Goal: Transaction & Acquisition: Purchase product/service

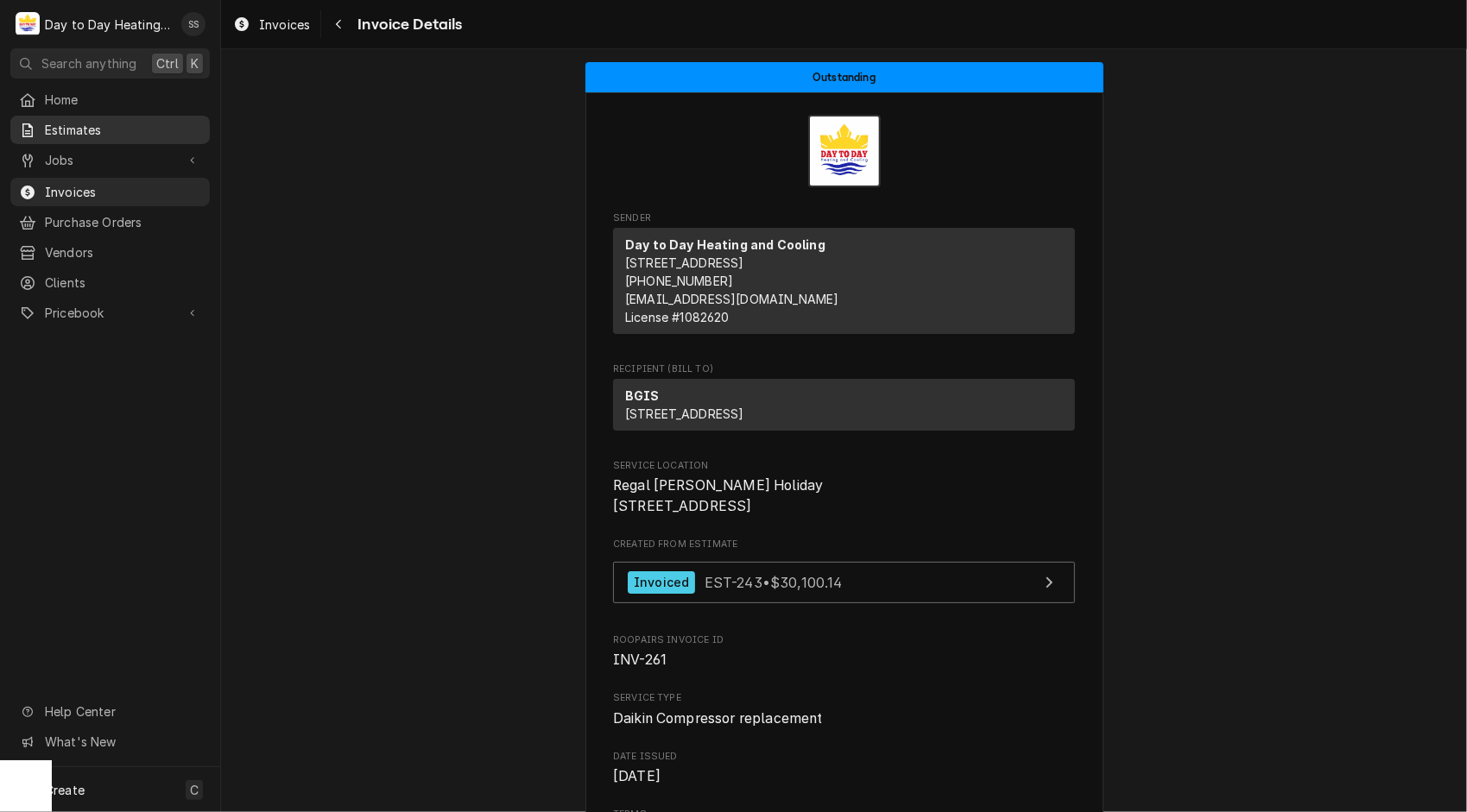
click at [86, 121] on span "Estimates" at bounding box center [122, 130] width 156 height 18
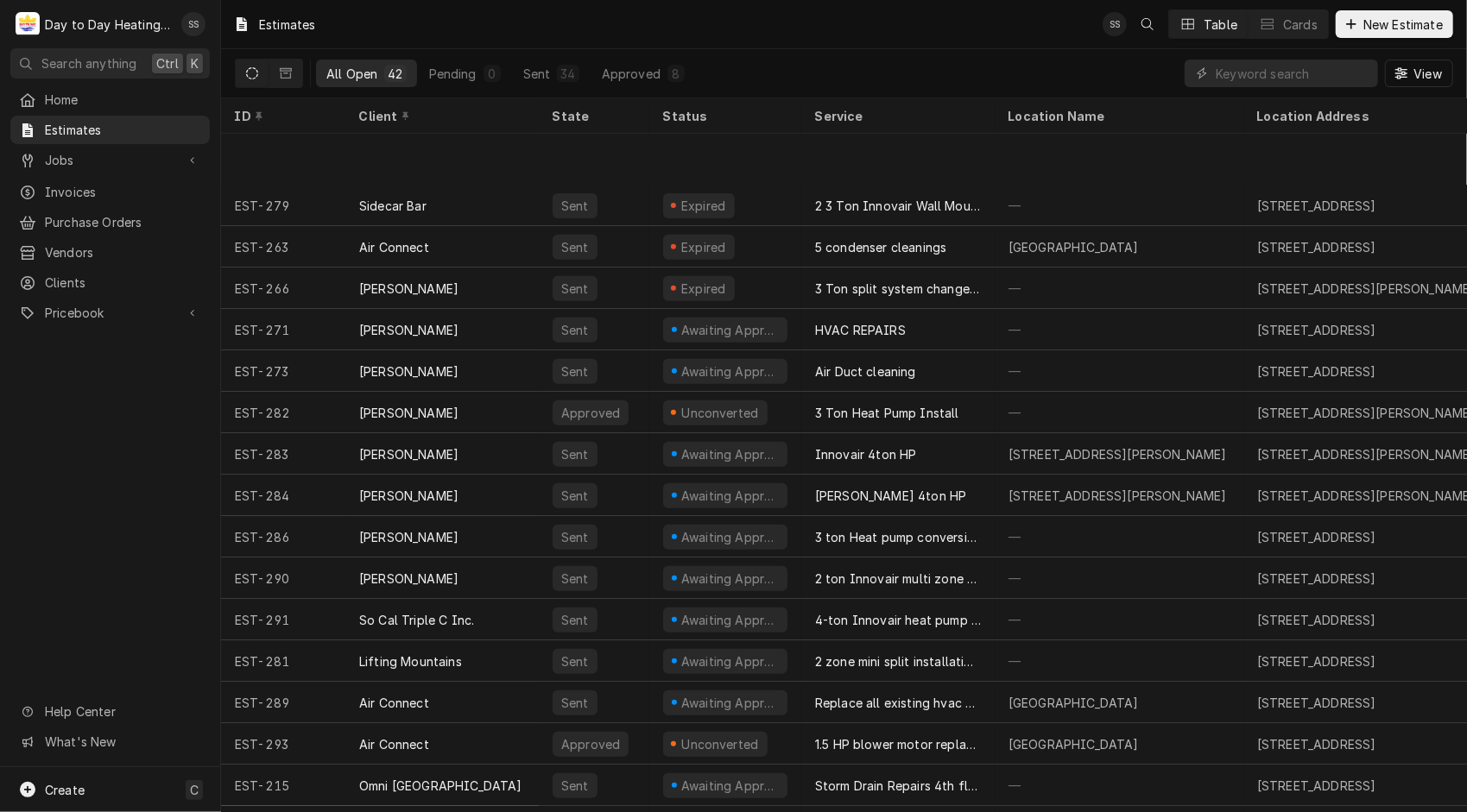
scroll to position [1070, 0]
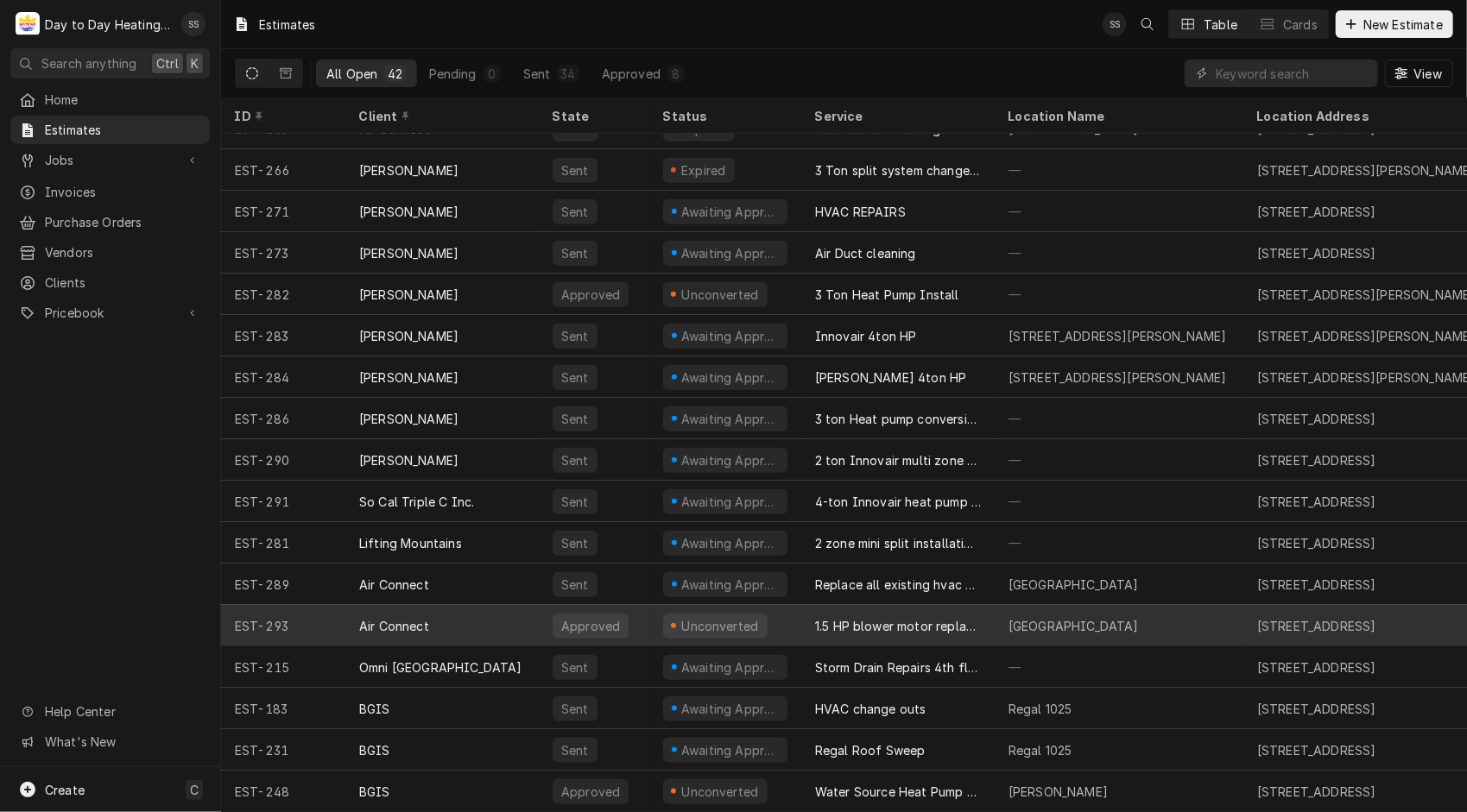
click at [972, 617] on div "1.5 HP blower motor replacement" at bounding box center [898, 626] width 166 height 18
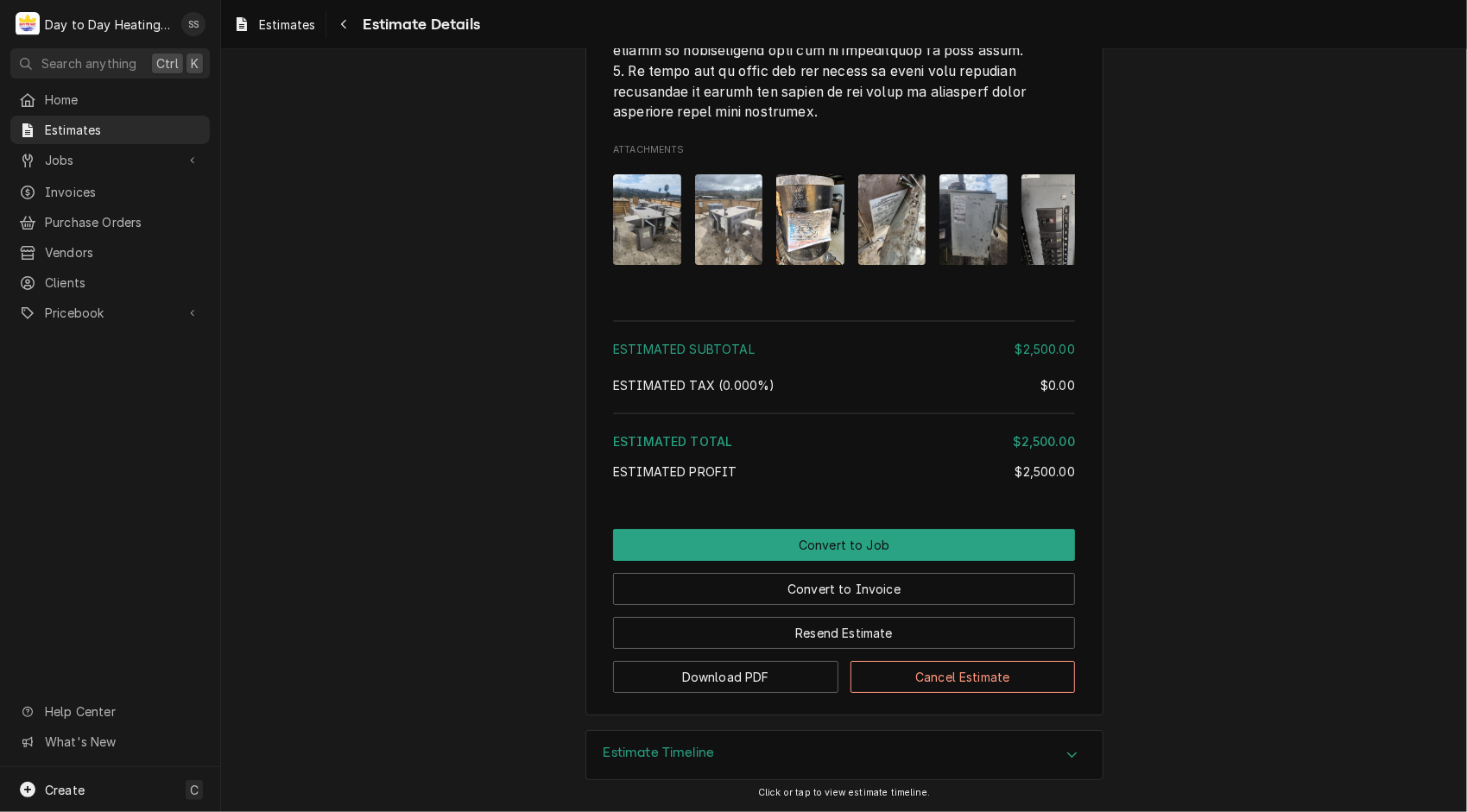
scroll to position [4174, 0]
click at [999, 265] on img "Attachments" at bounding box center [973, 220] width 68 height 91
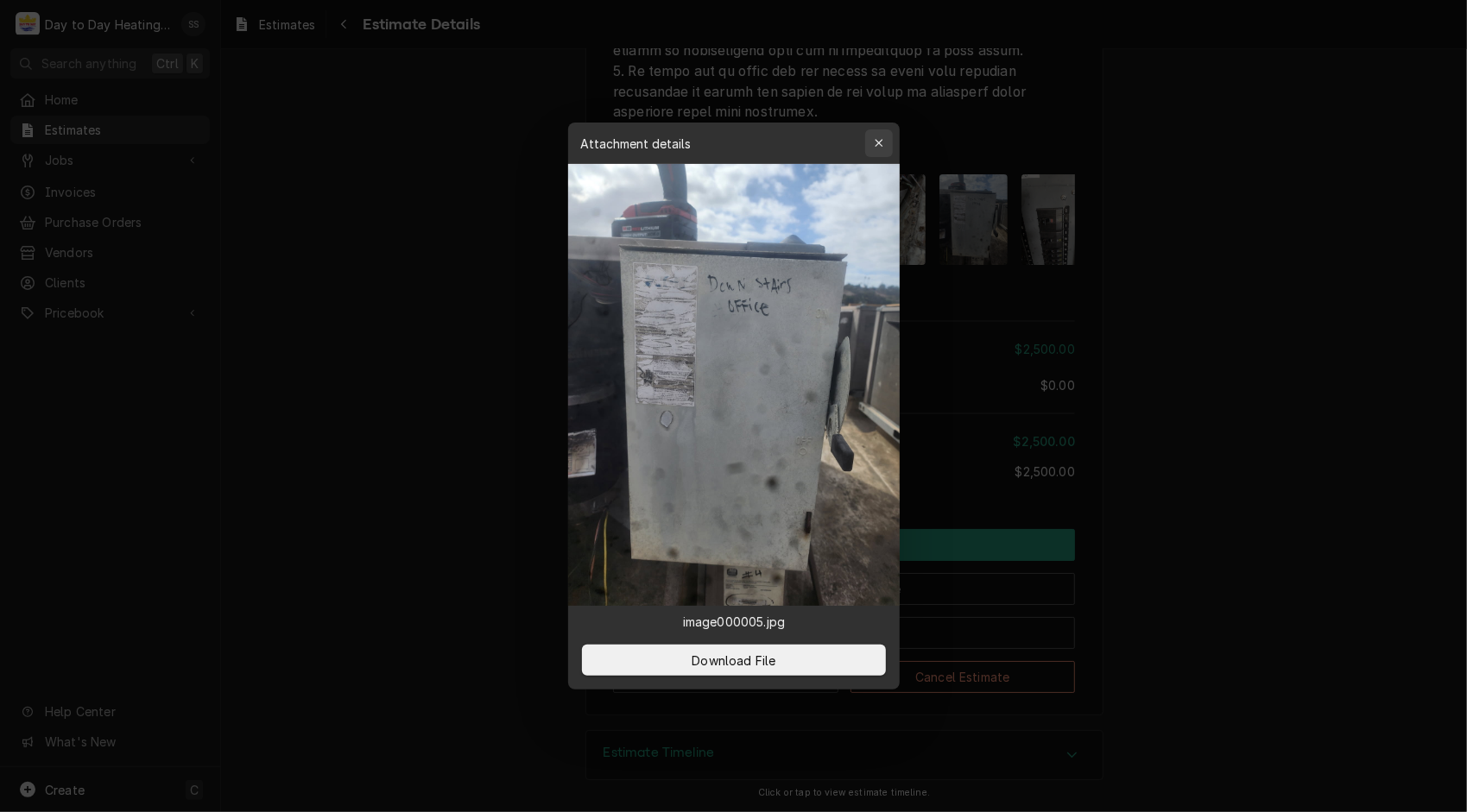
click at [872, 148] on div "button" at bounding box center [878, 143] width 17 height 17
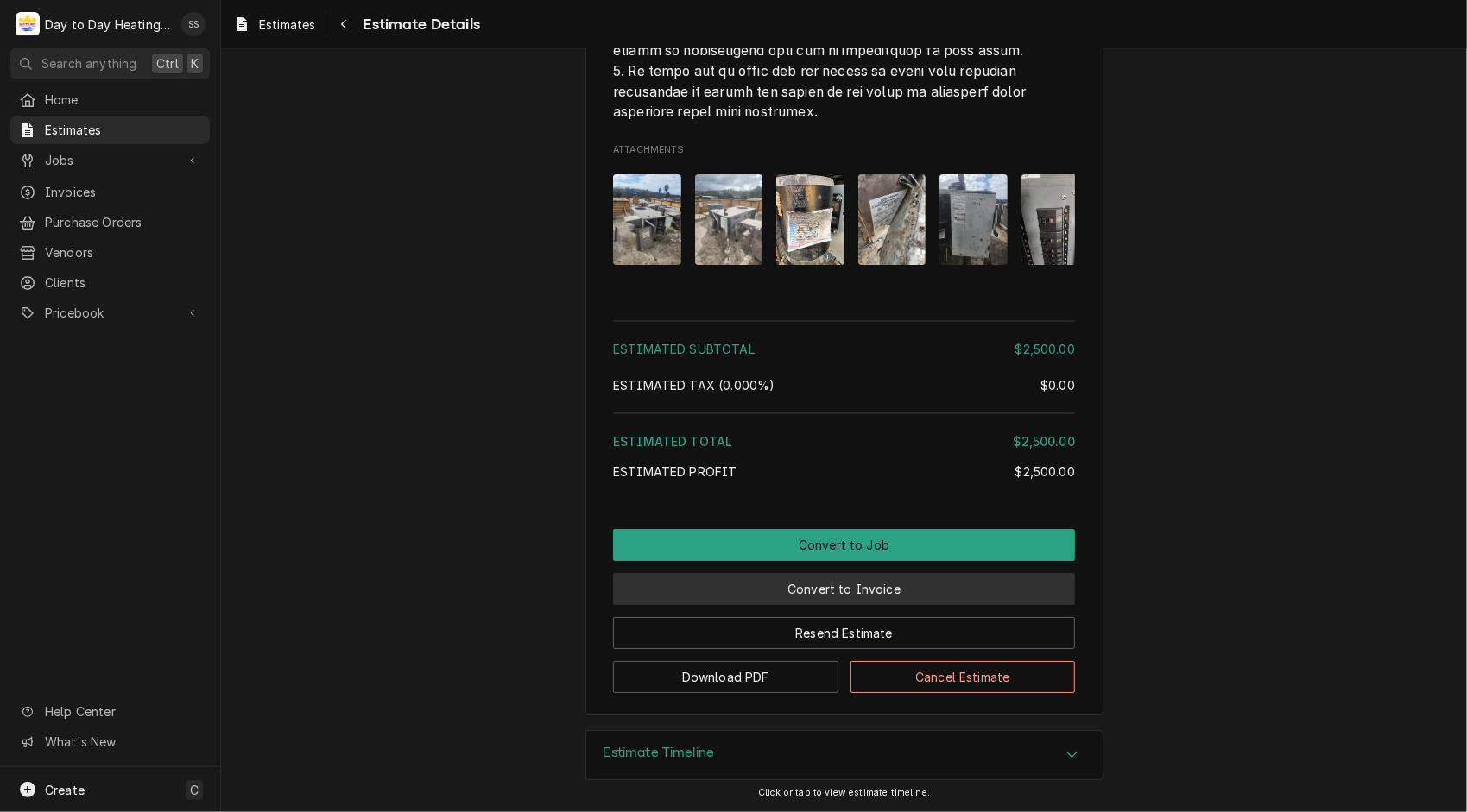
click at [869, 605] on button "Convert to Invoice" at bounding box center [844, 589] width 462 height 32
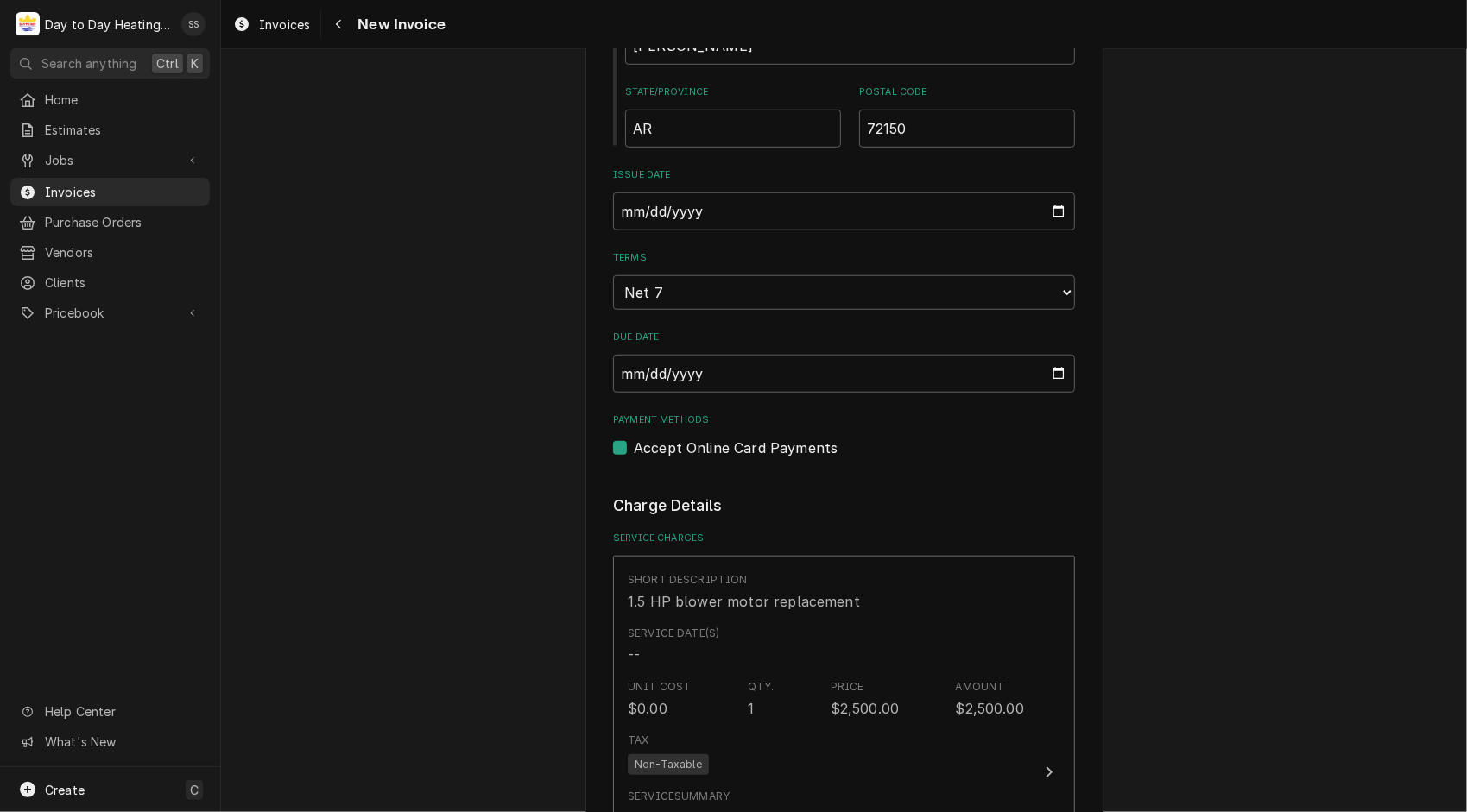
scroll to position [918, 0]
click at [1055, 299] on select "Choose payment terms... Same Day Net 7 Net 14 Net 21 Net 30 Net 45 Net 60 Net 90" at bounding box center [844, 292] width 462 height 35
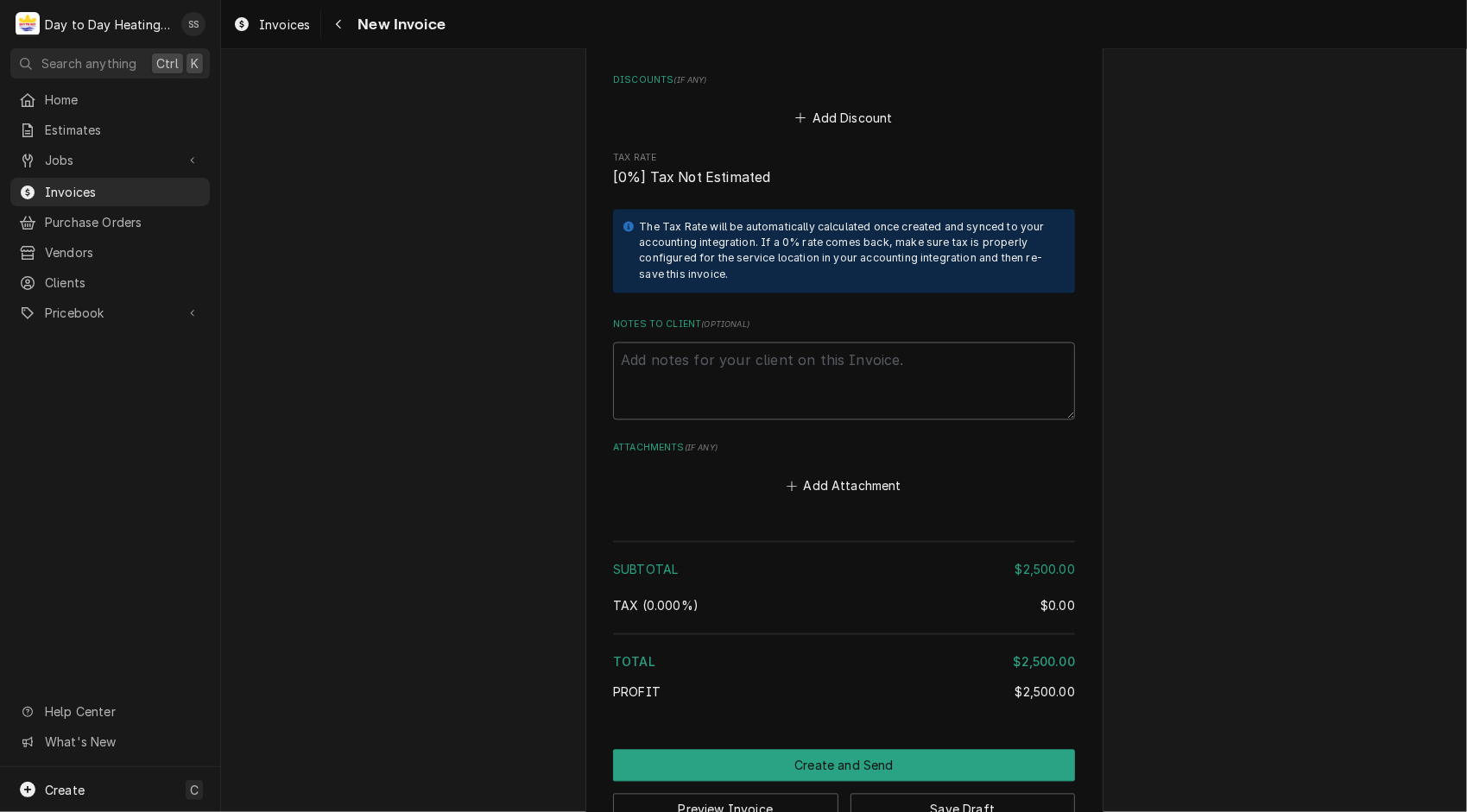
scroll to position [2059, 0]
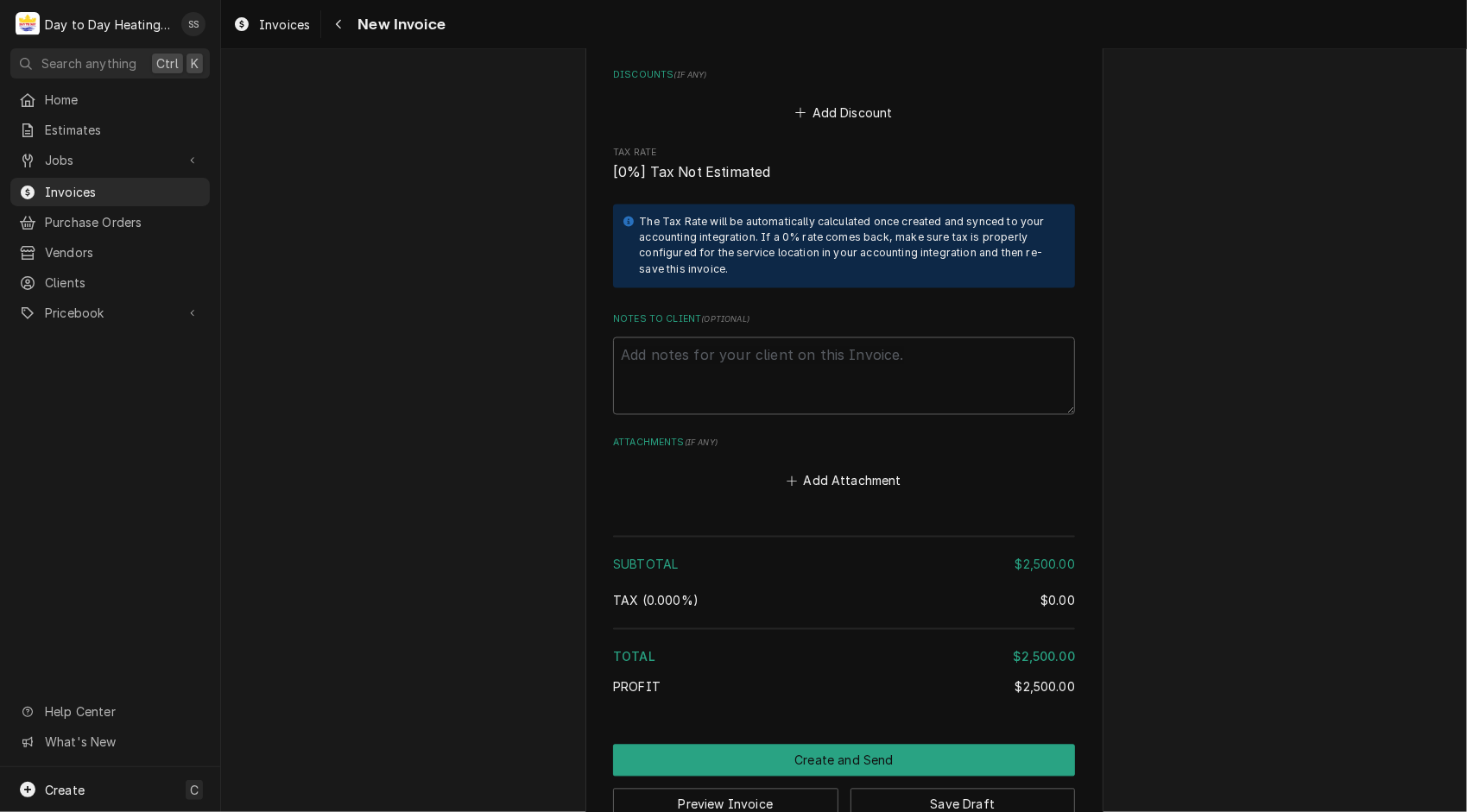
click at [853, 474] on button "Add Attachment" at bounding box center [845, 481] width 121 height 24
type textarea "x"
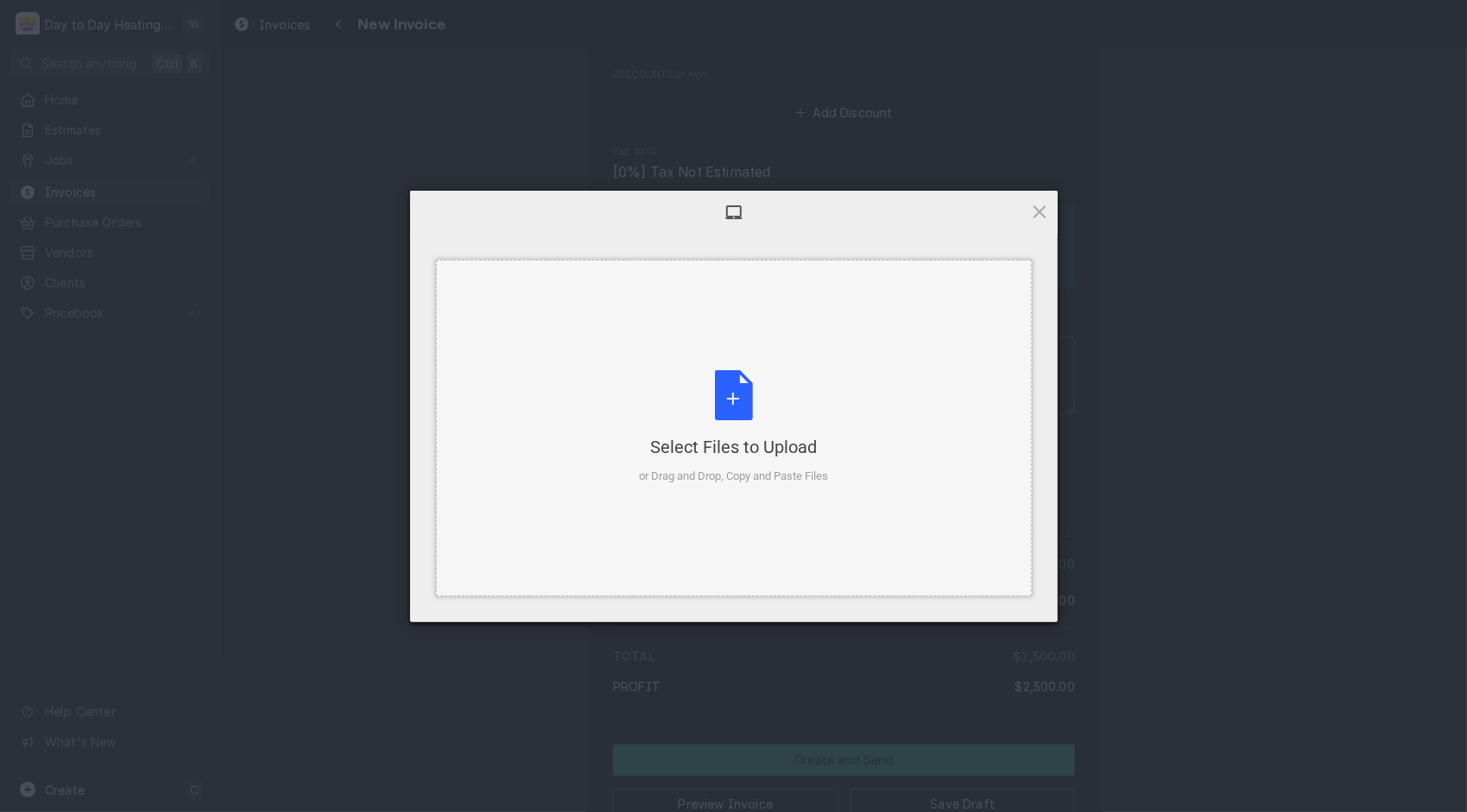
click at [741, 398] on div "Select Files to Upload or Drag and Drop, Copy and Paste Files" at bounding box center [733, 427] width 189 height 115
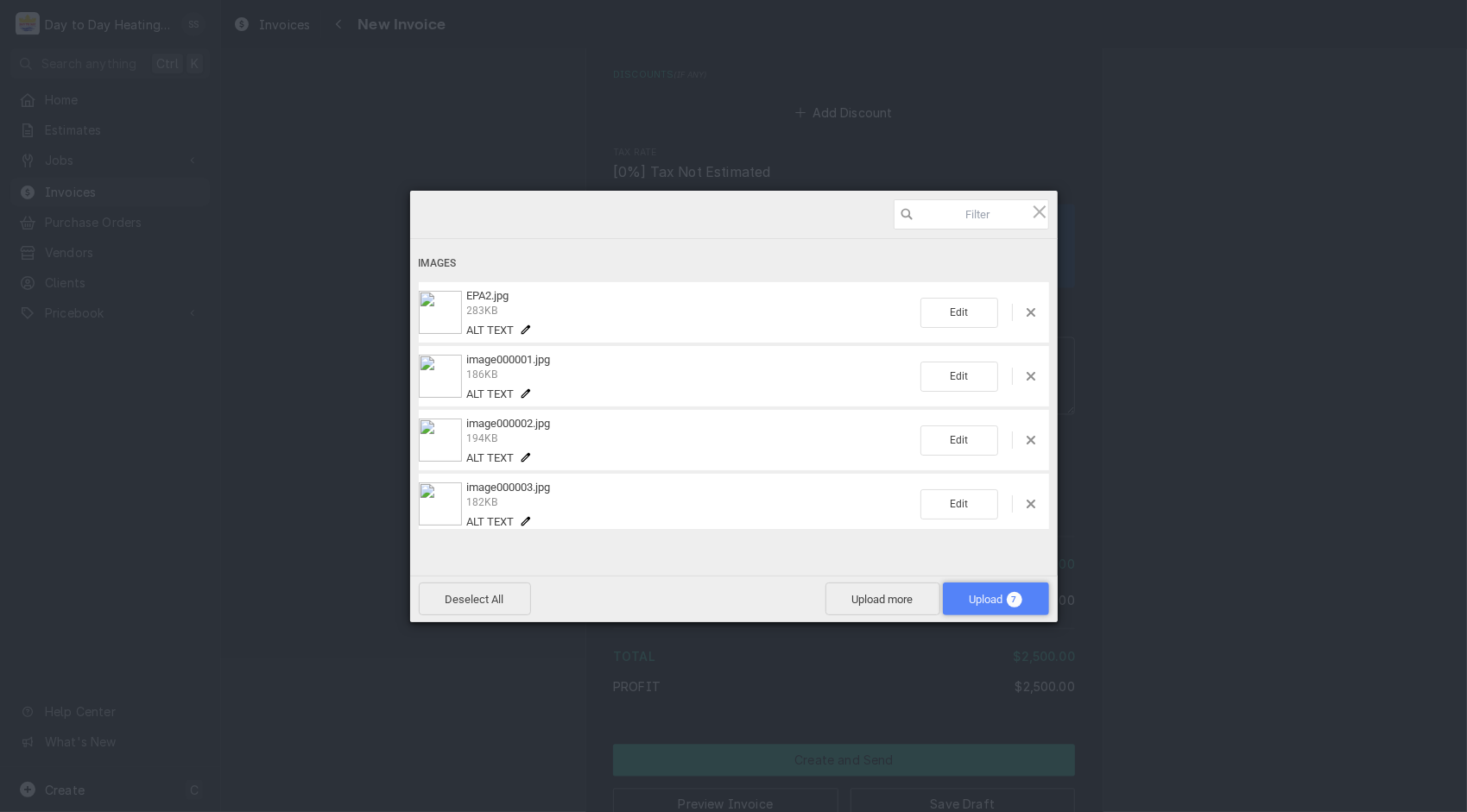
click at [1015, 595] on span "7" at bounding box center [1014, 599] width 15 height 15
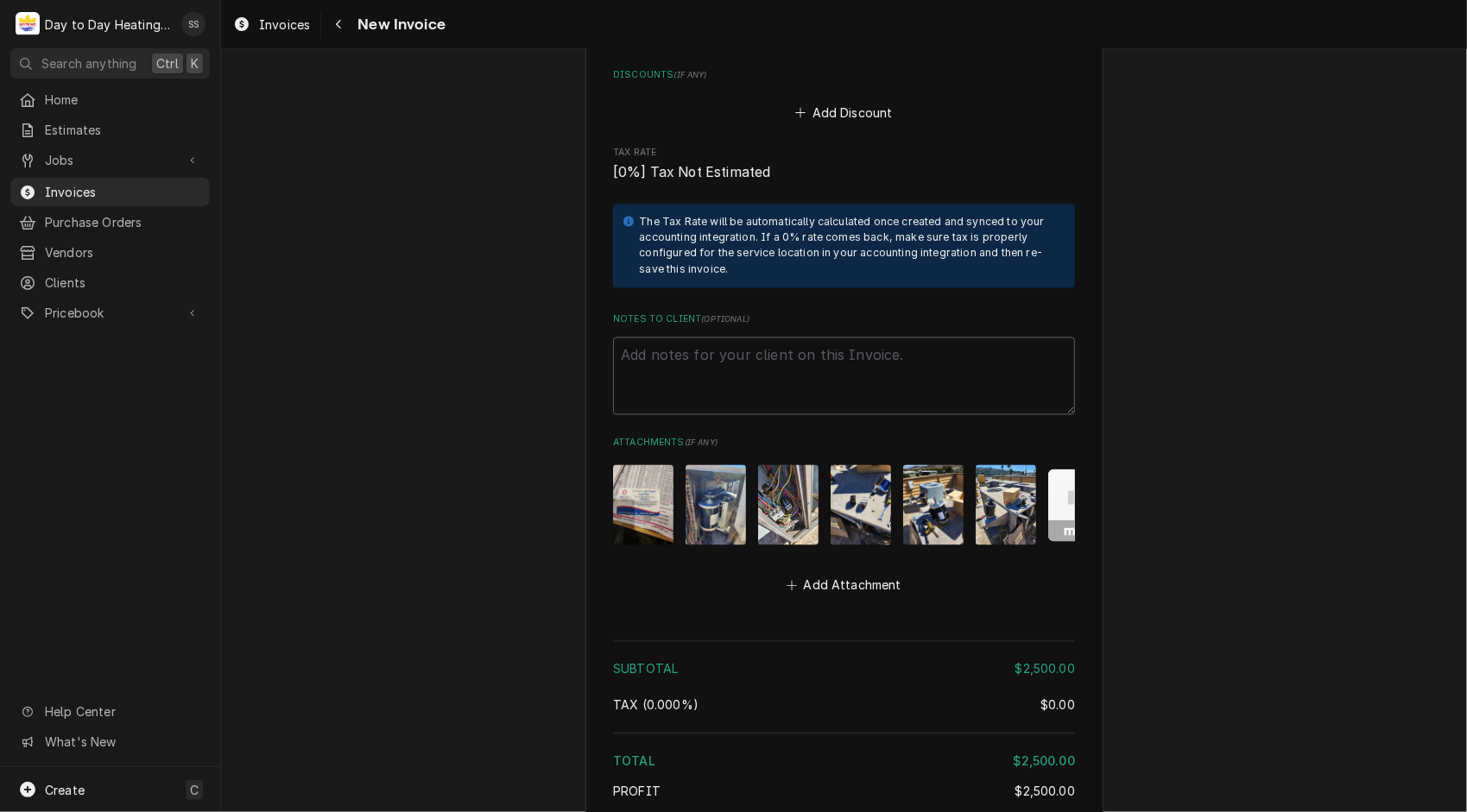
click at [1015, 595] on div "Add Attachment" at bounding box center [844, 581] width 462 height 34
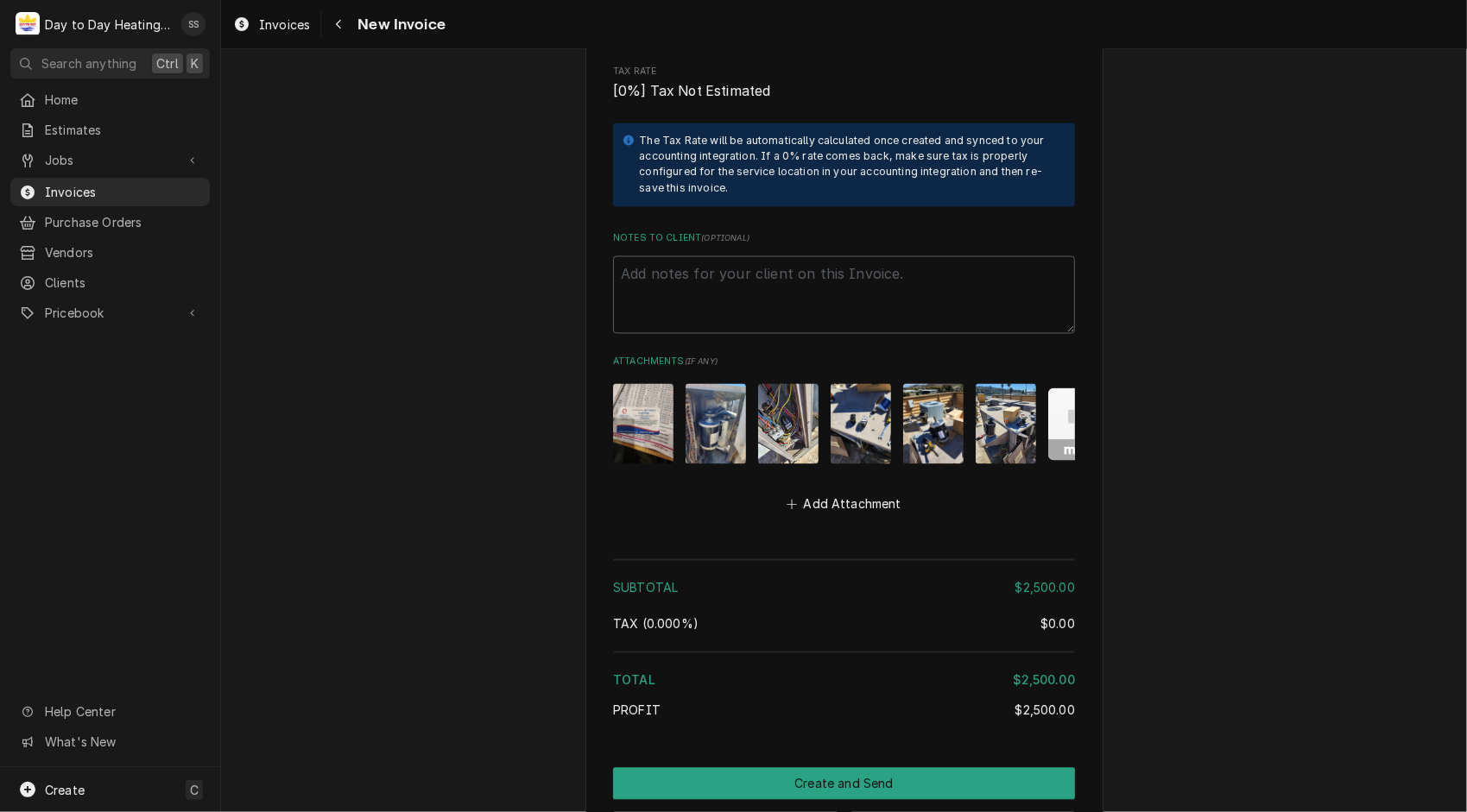
scroll to position [2147, 0]
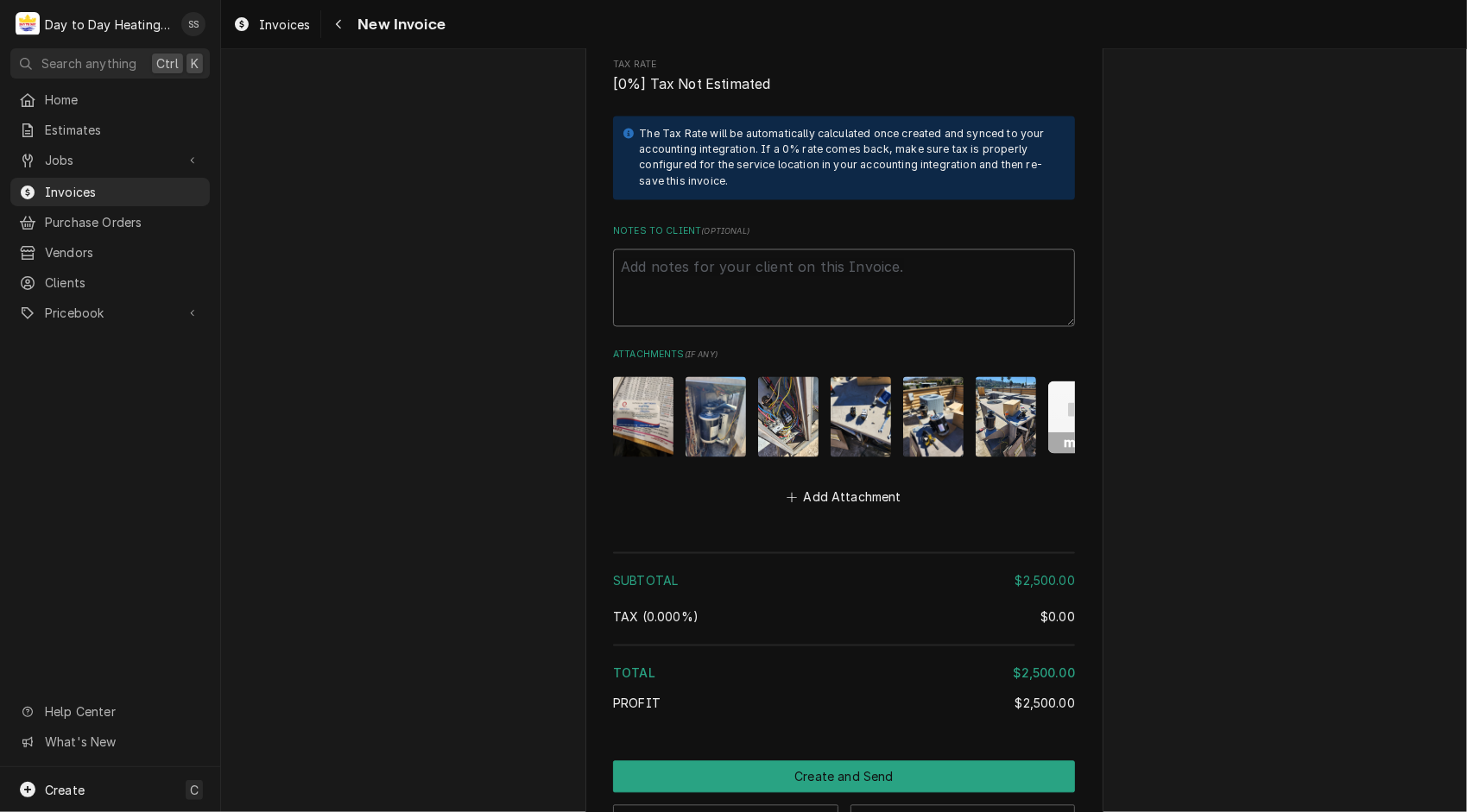
click at [741, 289] on textarea "Notes to Client ( optional )" at bounding box center [844, 289] width 462 height 78
type textarea "x"
type textarea "W"
type textarea "x"
type textarea "Wo"
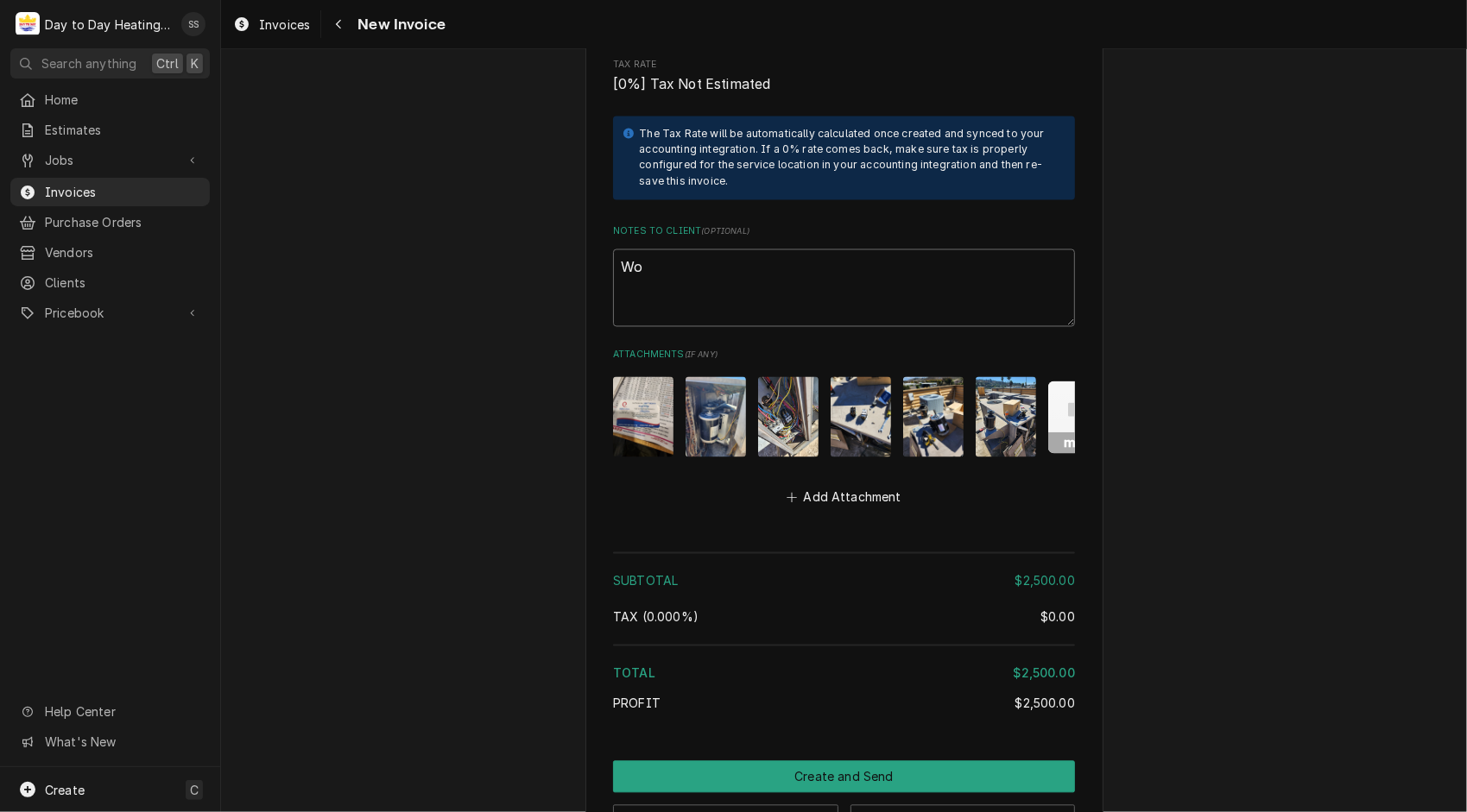
type textarea "x"
type textarea "Wor"
type textarea "x"
type textarea "Work"
type textarea "x"
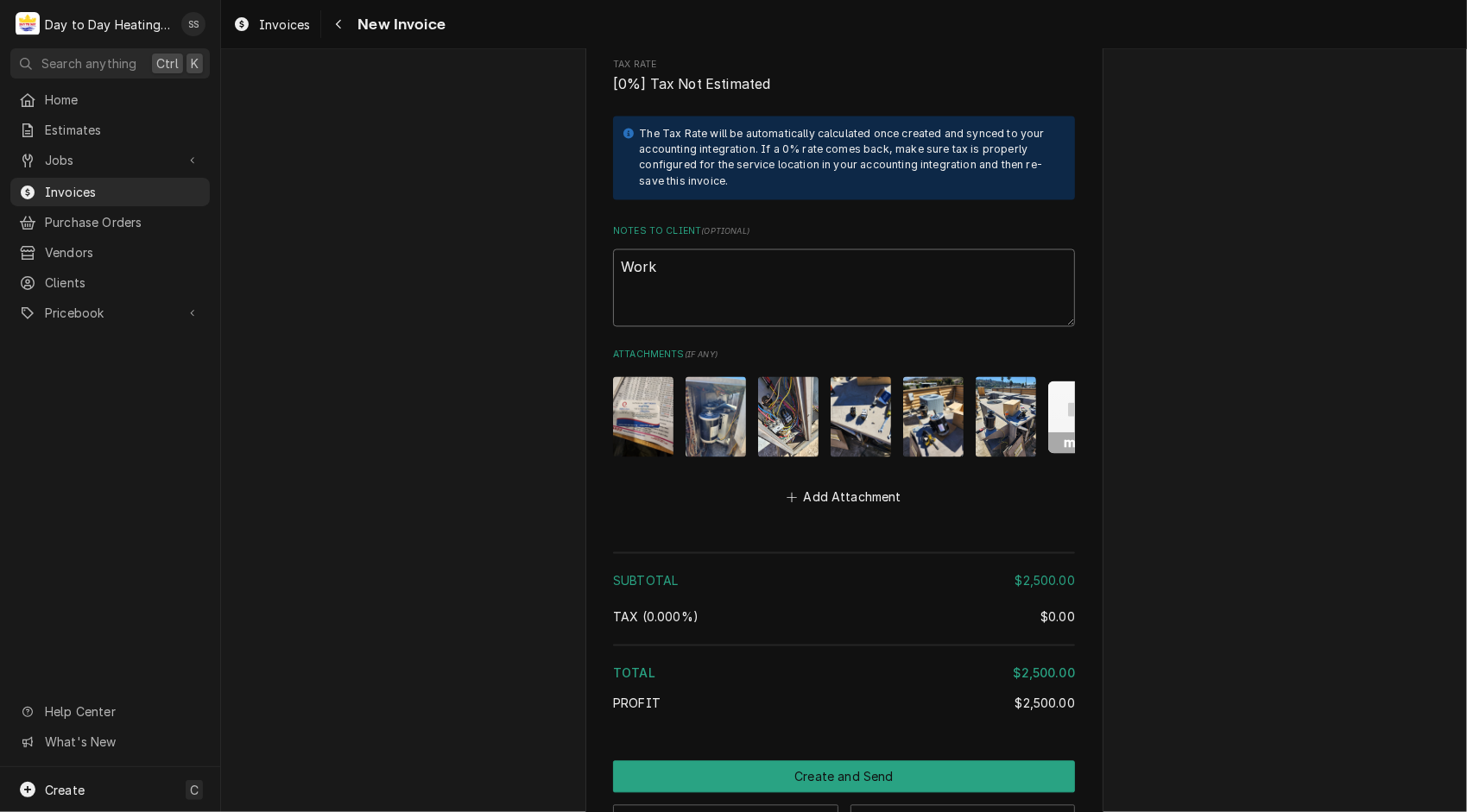
type textarea "Work"
type textarea "x"
type textarea "Work h"
type textarea "x"
type textarea "Work ha"
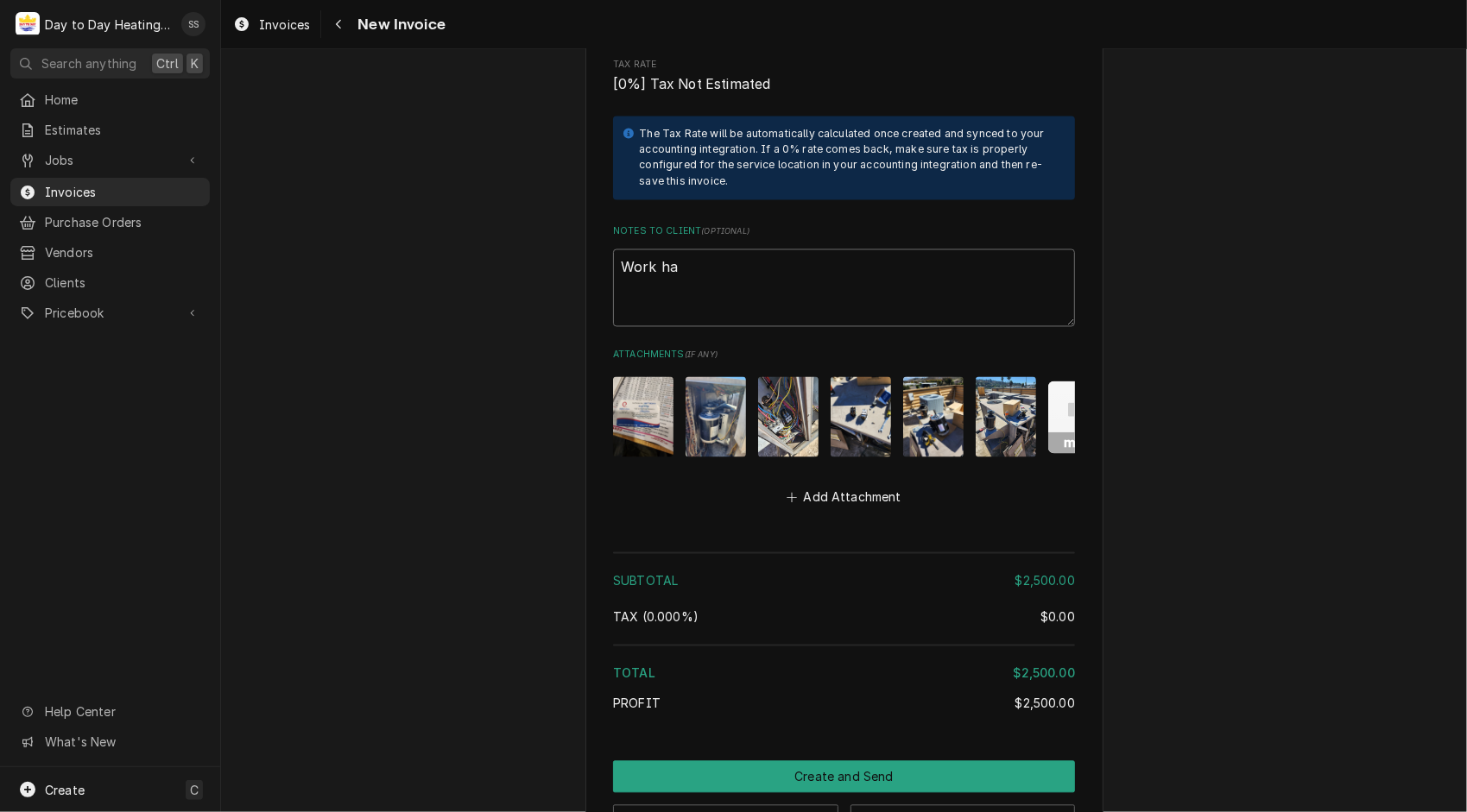
type textarea "x"
type textarea "Work has"
type textarea "x"
type textarea "Work has"
type textarea "x"
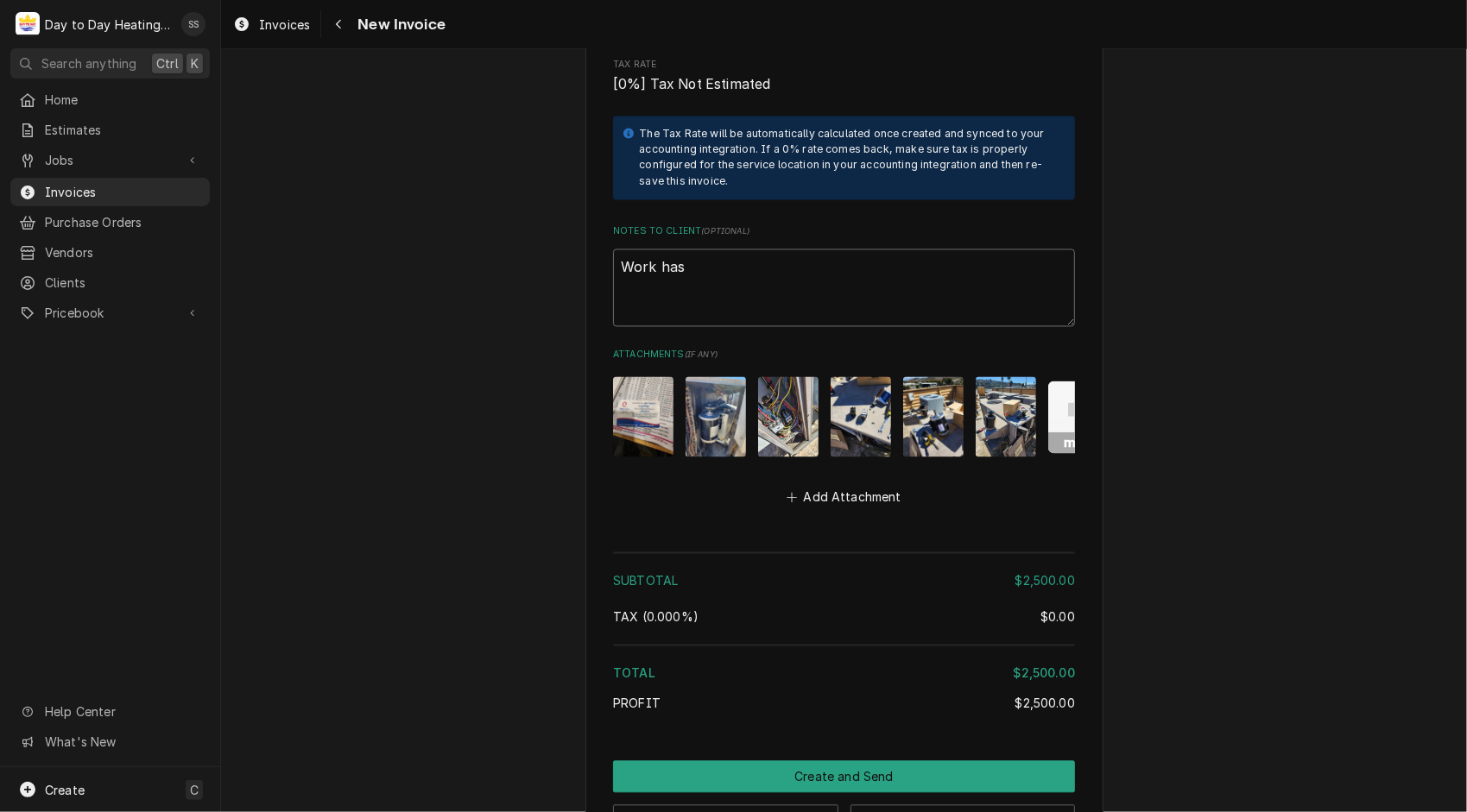
type textarea "Work has b"
type textarea "x"
type textarea "Work has be"
type textarea "x"
type textarea "Work has bee"
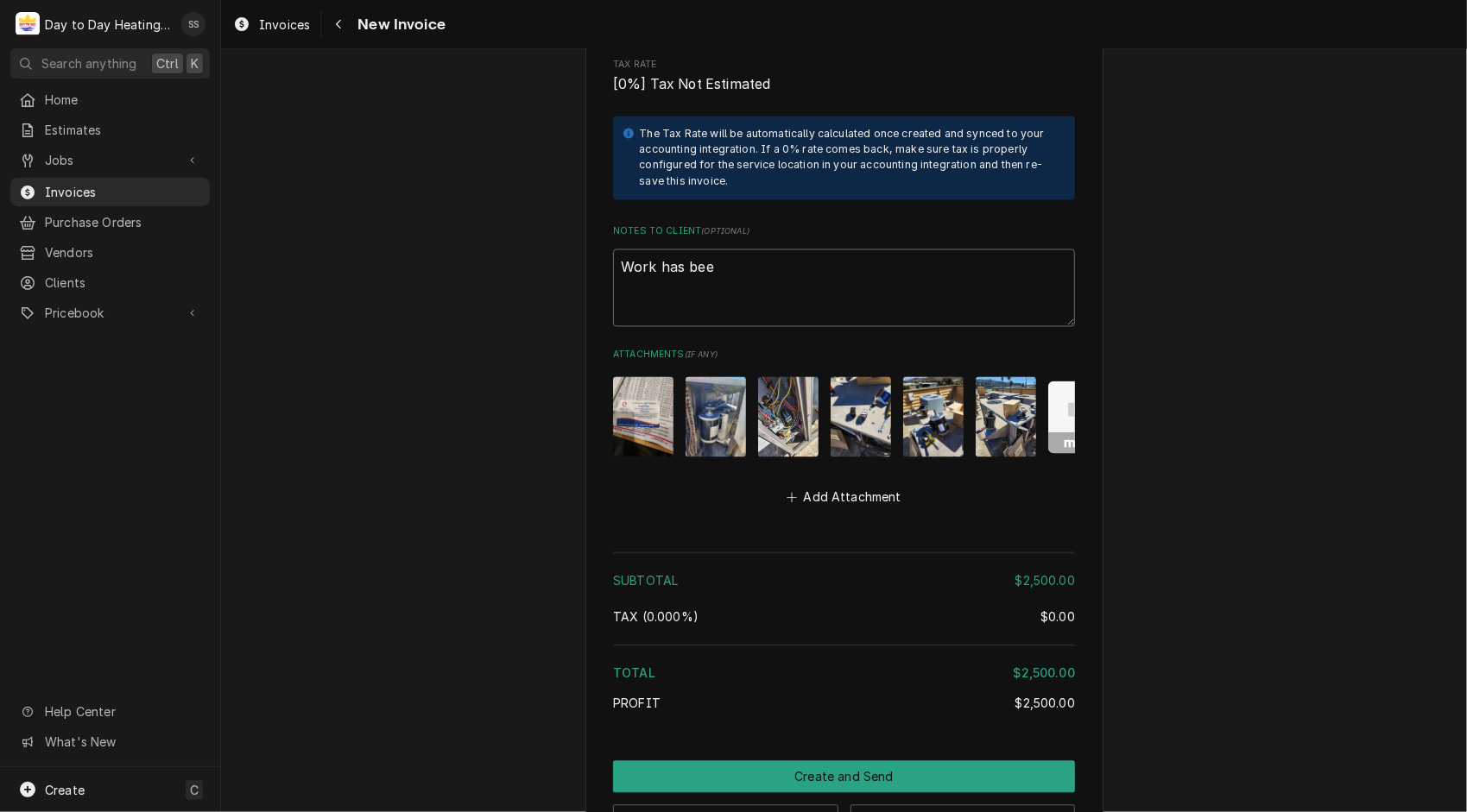
type textarea "x"
type textarea "Work has been"
type textarea "x"
type textarea "Work has been"
type textarea "x"
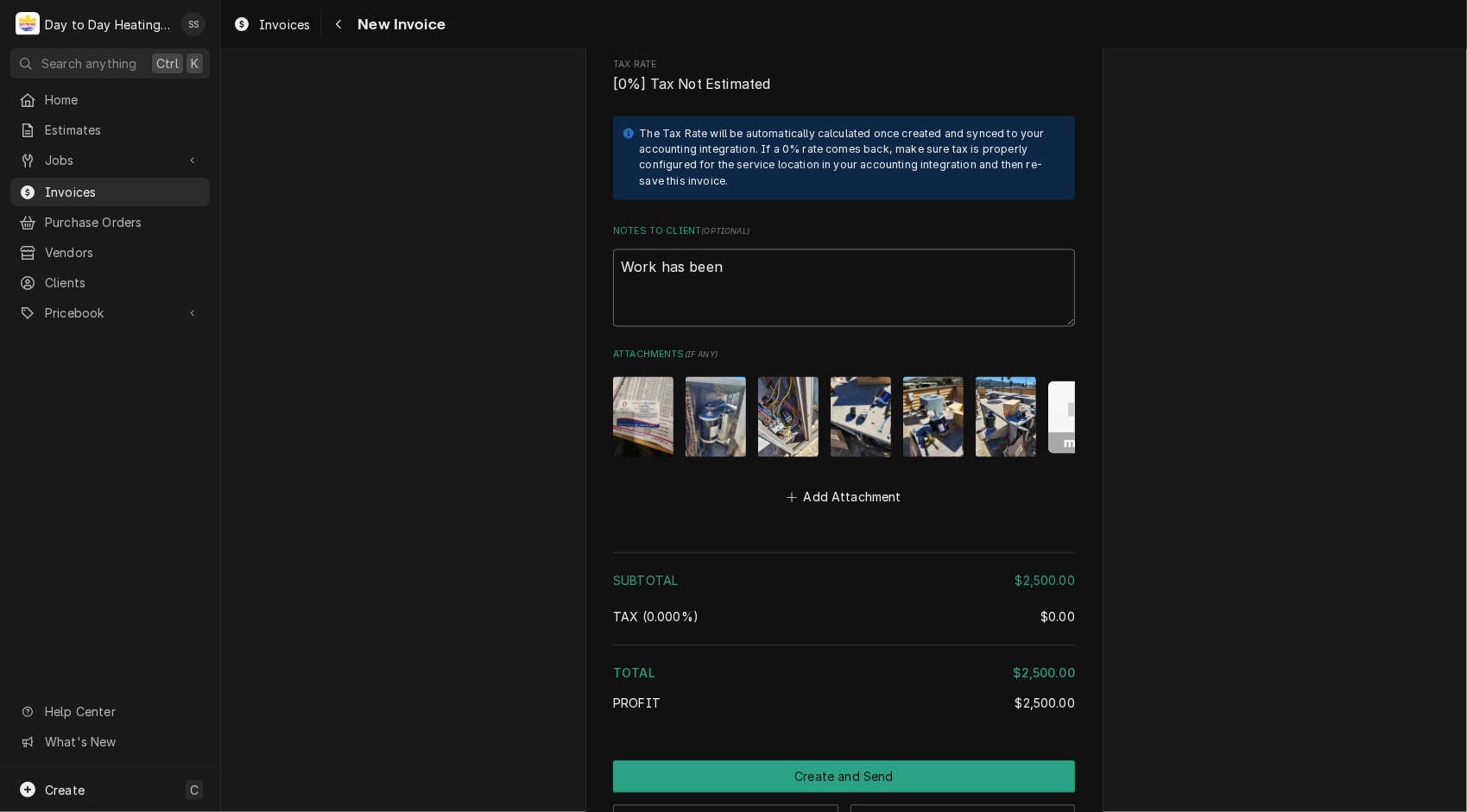
type textarea "Work has been C"
type textarea "x"
type textarea "Work has been"
type textarea "x"
type textarea "Work has been c"
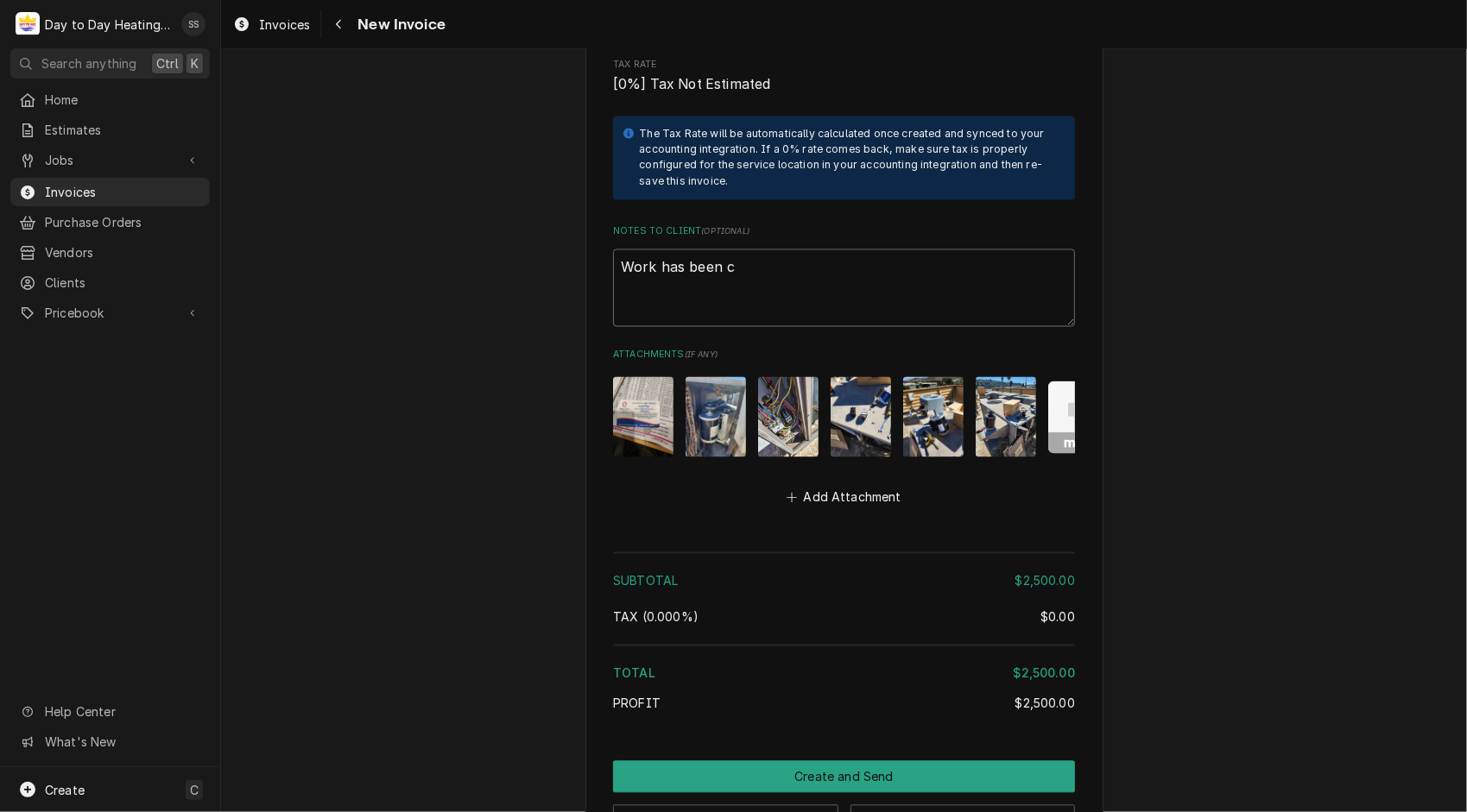
type textarea "x"
type textarea "Work has been co"
type textarea "x"
type textarea "Work has been com"
type textarea "x"
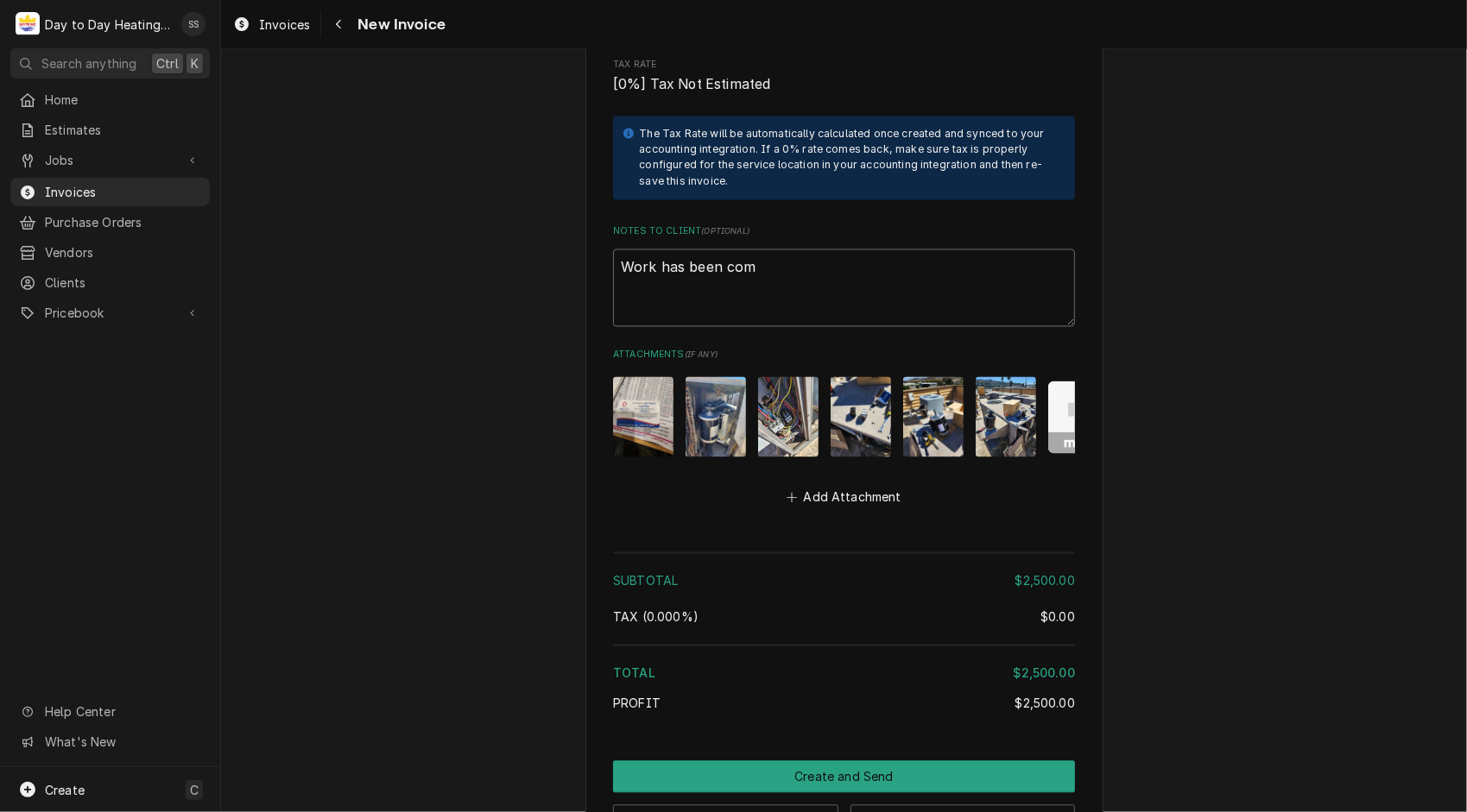
type textarea "Work has been comp"
type textarea "x"
type textarea "Work has been compl"
type textarea "x"
type textarea "Work has been comple"
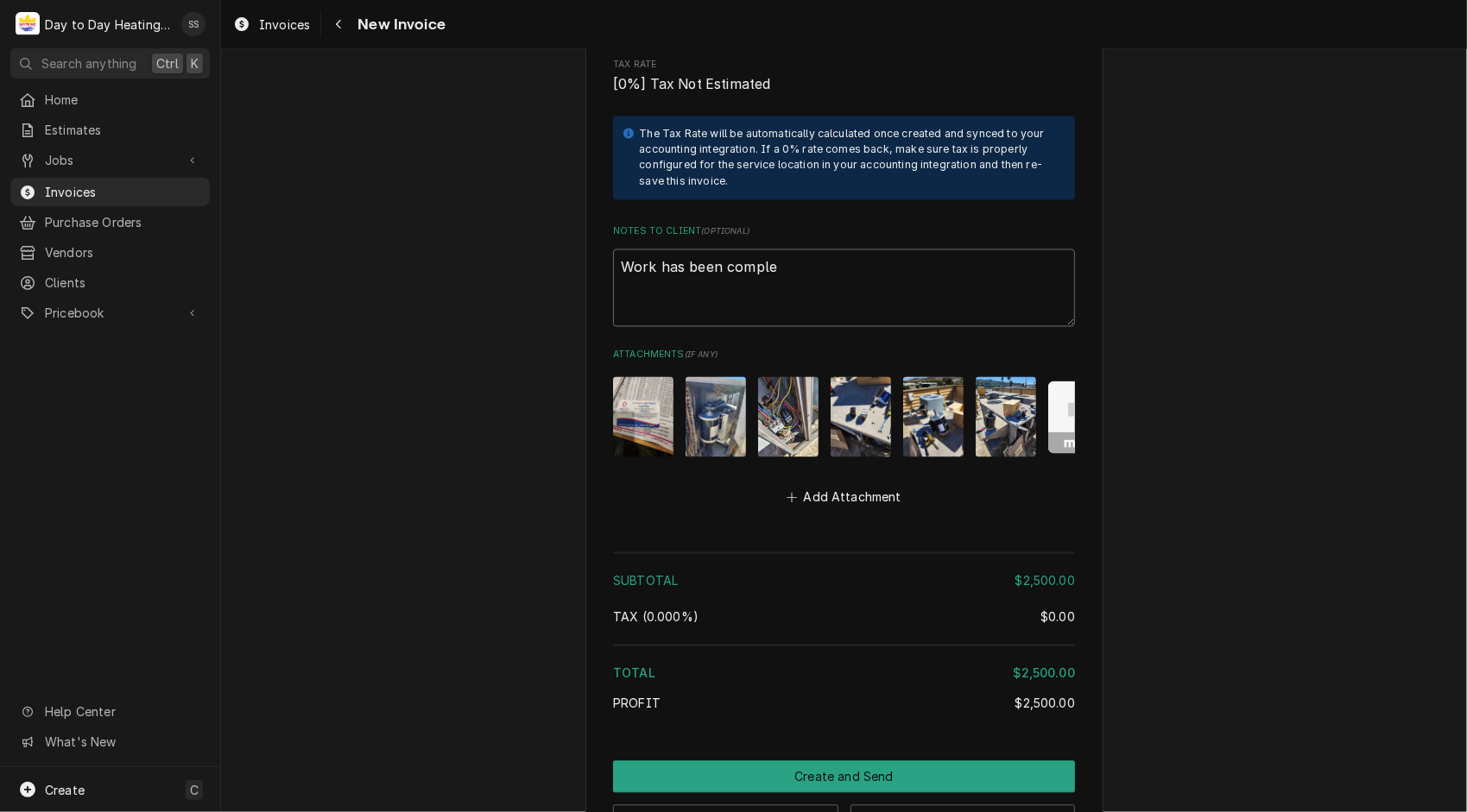
type textarea "x"
type textarea "Work has been complet"
type textarea "x"
type textarea "Work has been complete"
type textarea "x"
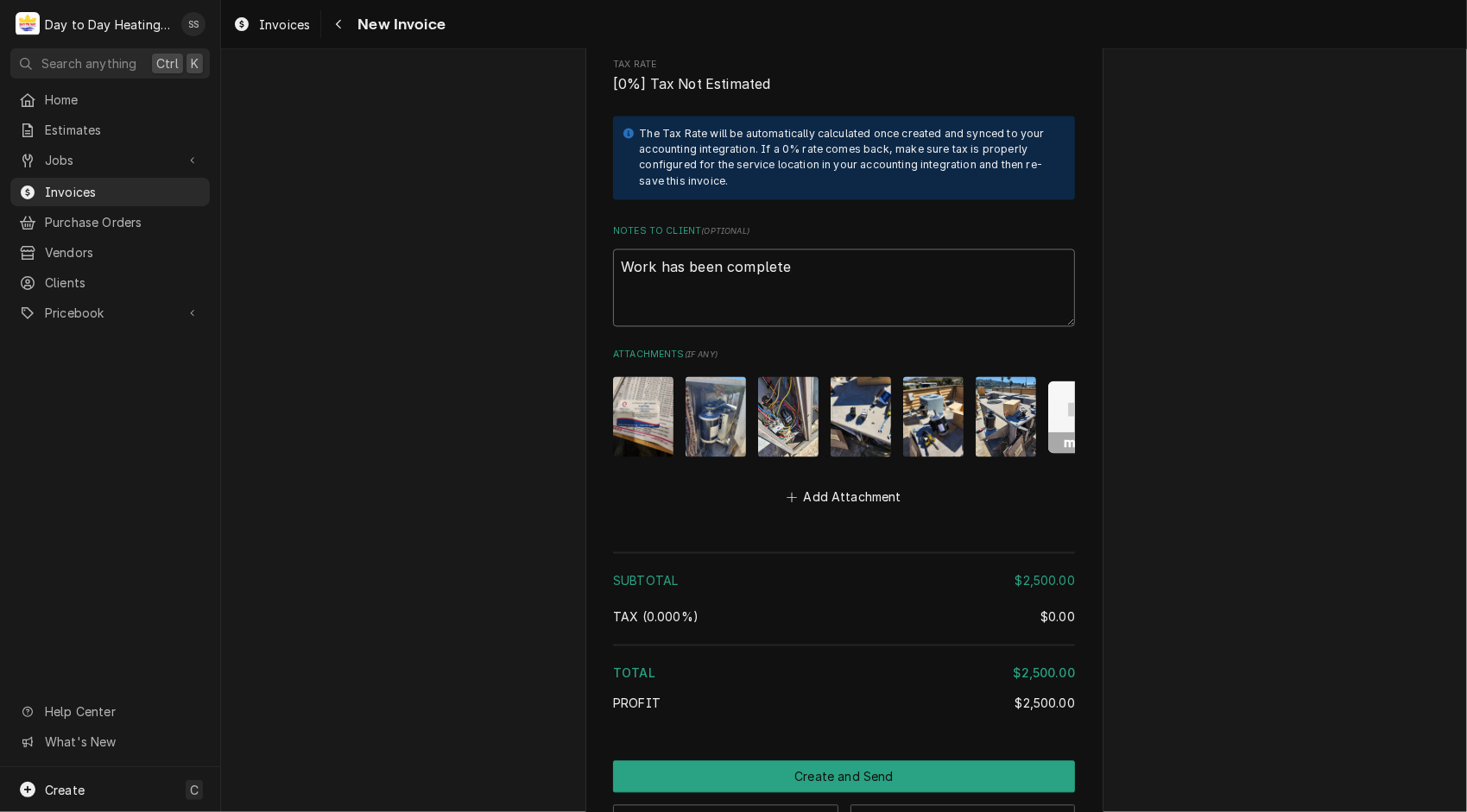
type textarea "Work has been completed"
type textarea "x"
type textarea "Work has been completed."
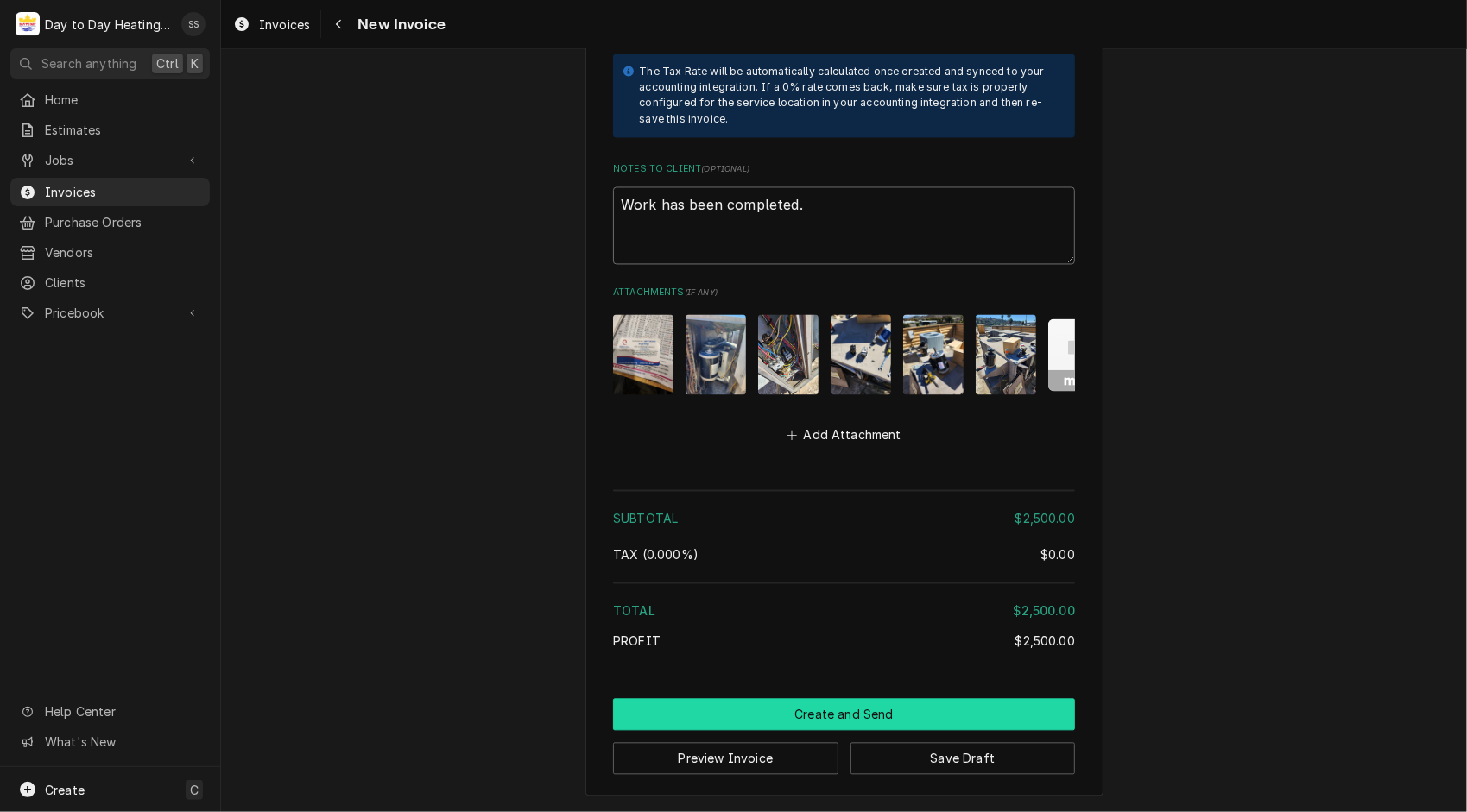
type textarea "x"
type textarea "Work has been completed."
type textarea "x"
type textarea "Work has been completed. W"
type textarea "x"
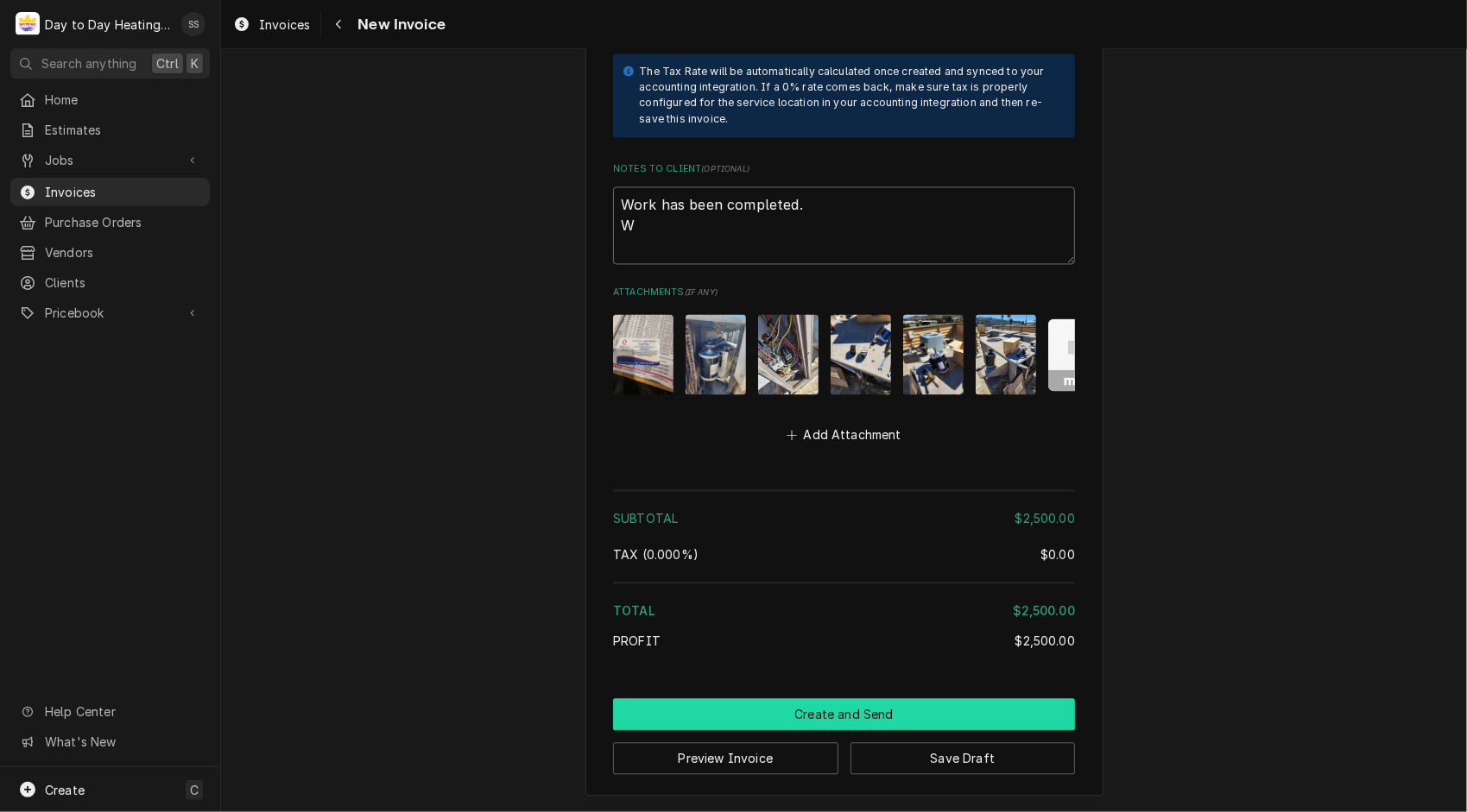
type textarea "Work has been completed. WO"
type textarea "x"
type textarea "Work has been completed. WO3"
type textarea "x"
type textarea "Work has been completed. WO3"
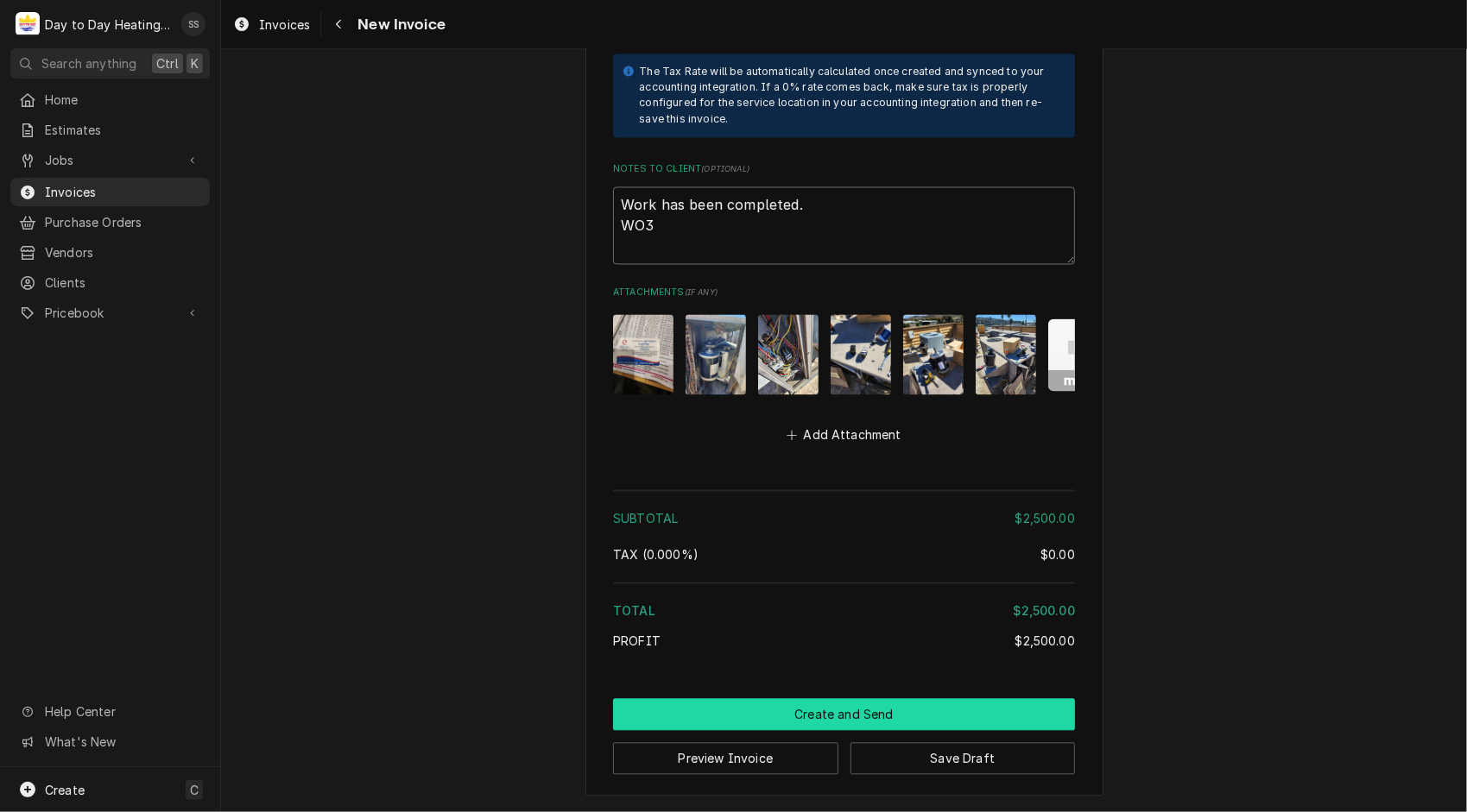
type textarea "x"
type textarea "Work has been completed. WO3"
type textarea "x"
type textarea "Work has been completed. WO"
type textarea "x"
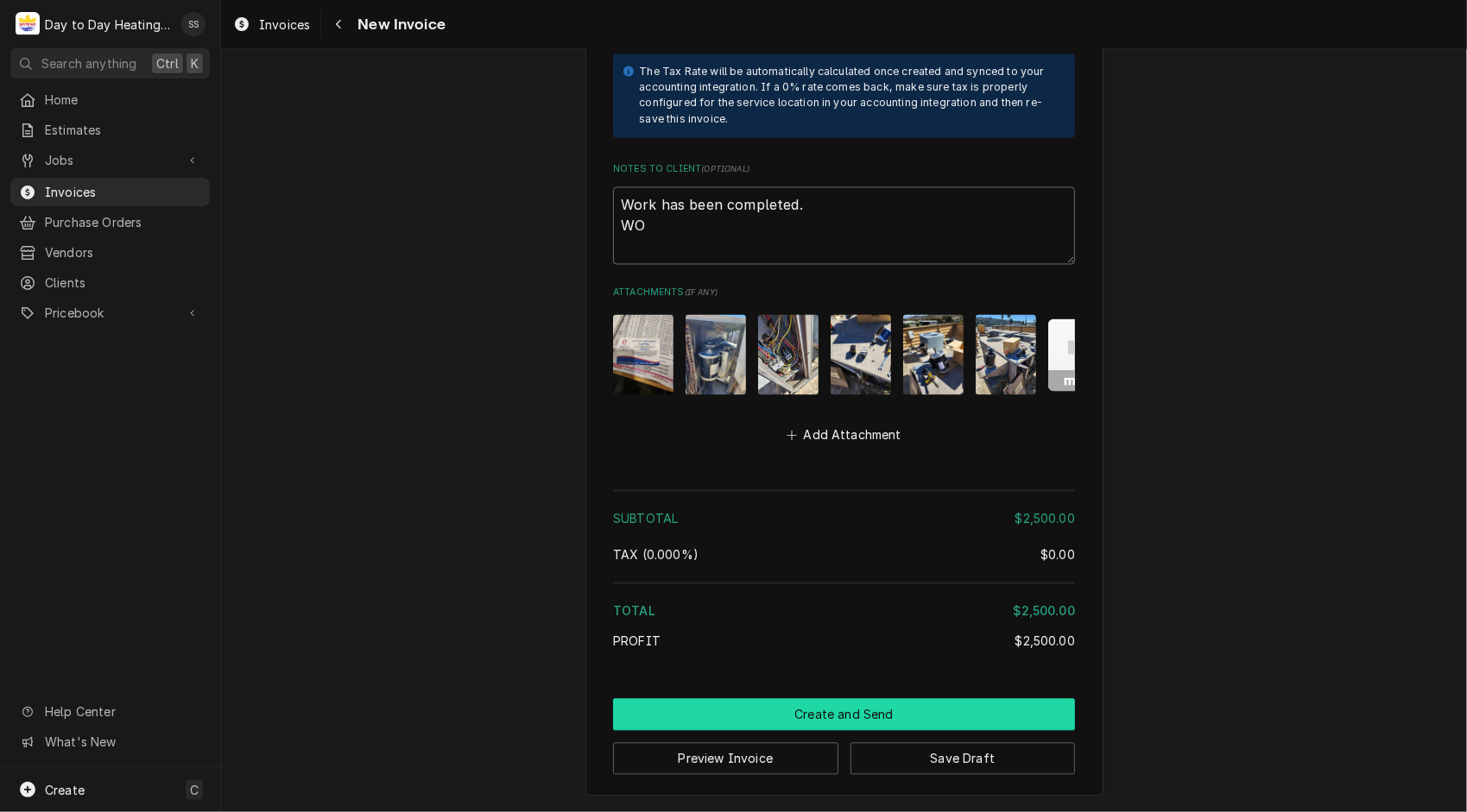
type textarea "Work has been completed. WO#"
type textarea "x"
type textarea "Work has been completed. WO#0"
type textarea "x"
type textarea "Work has been completed. WO#00"
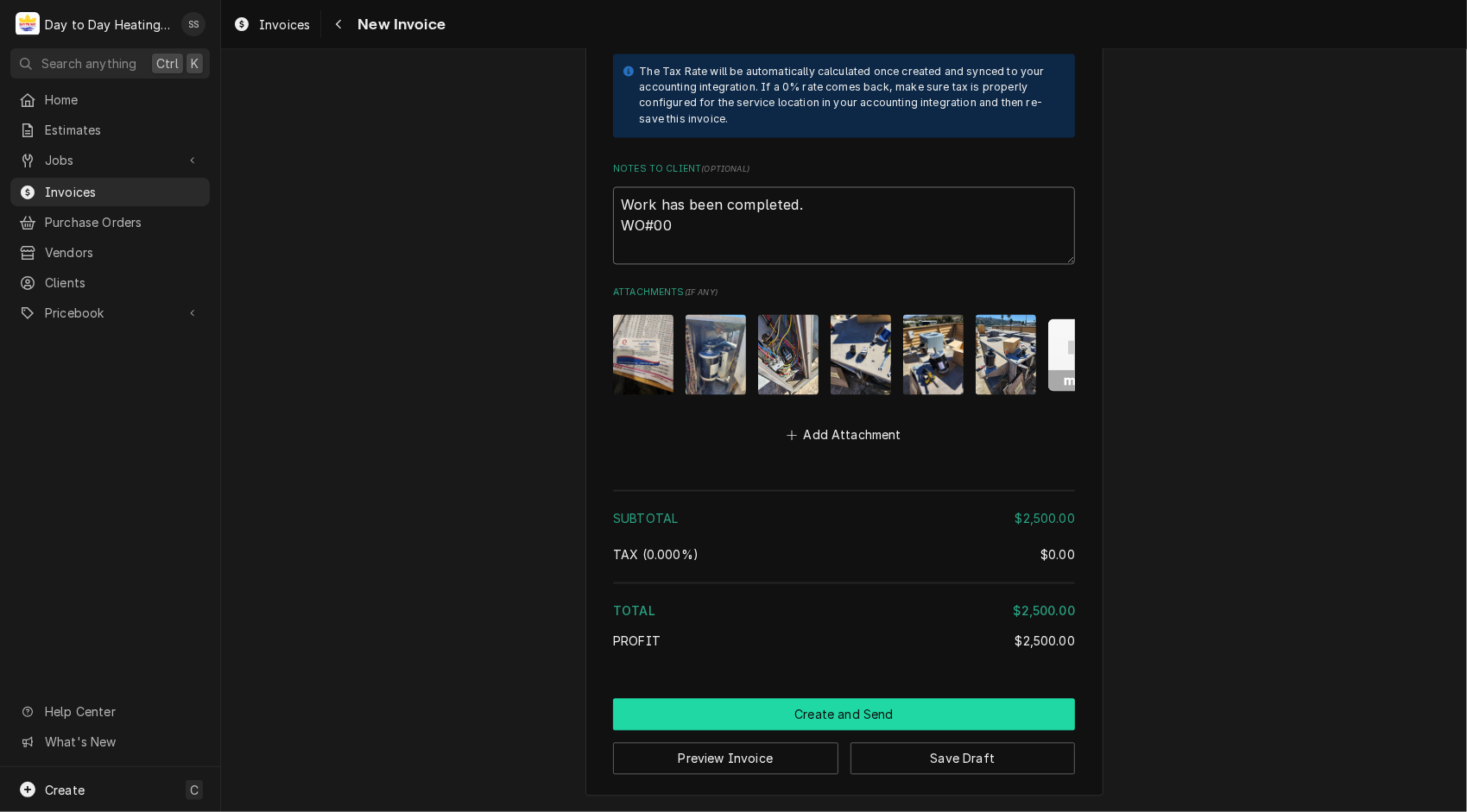
type textarea "x"
type textarea "Work has been completed. WO#002"
type textarea "x"
type textarea "Work has been completed. WO#0025"
type textarea "x"
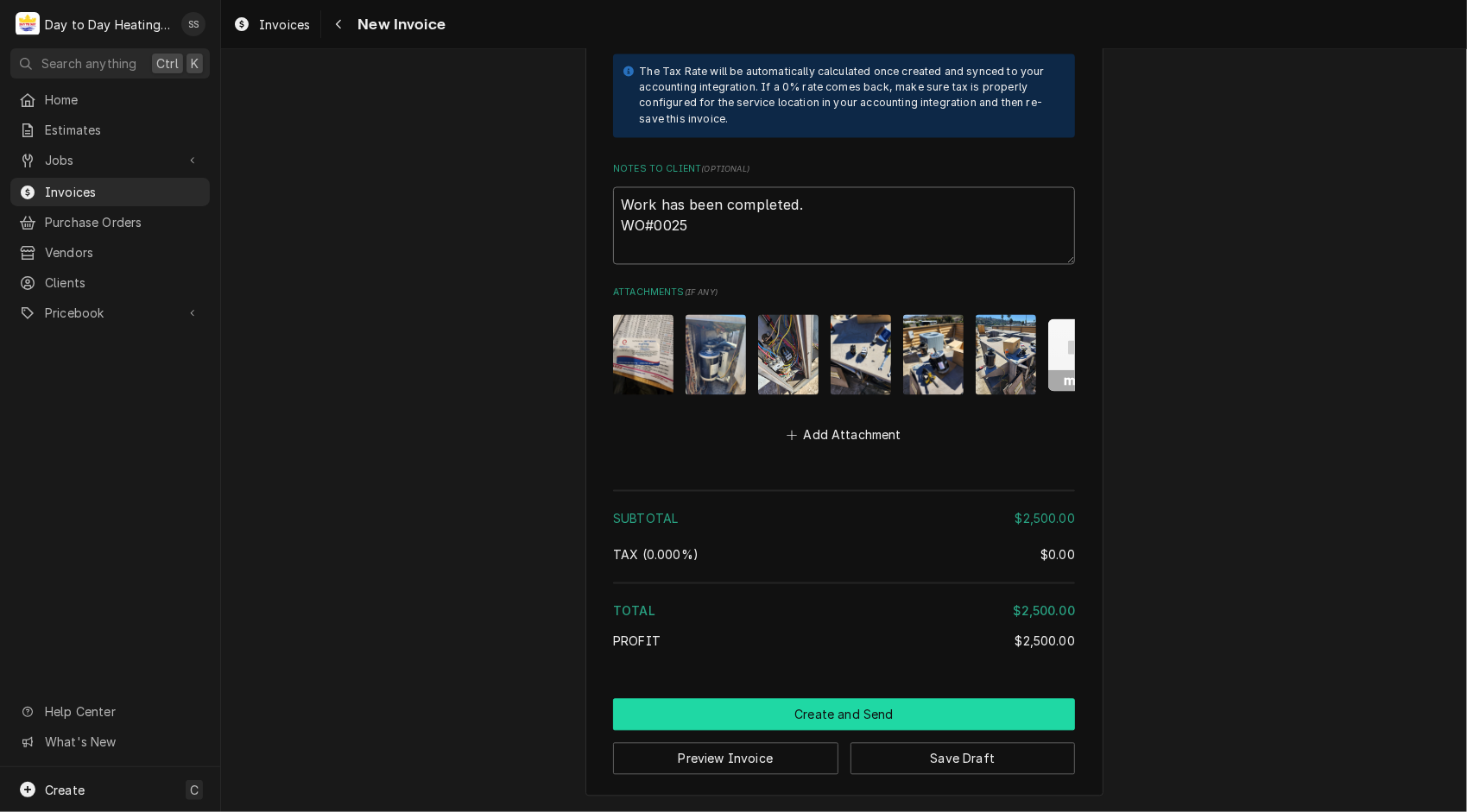
type textarea "Work has been completed. WO#00259"
type textarea "x"
type textarea "Work has been completed. WO#002590"
type textarea "x"
type textarea "Work has been completed. WO#0025908"
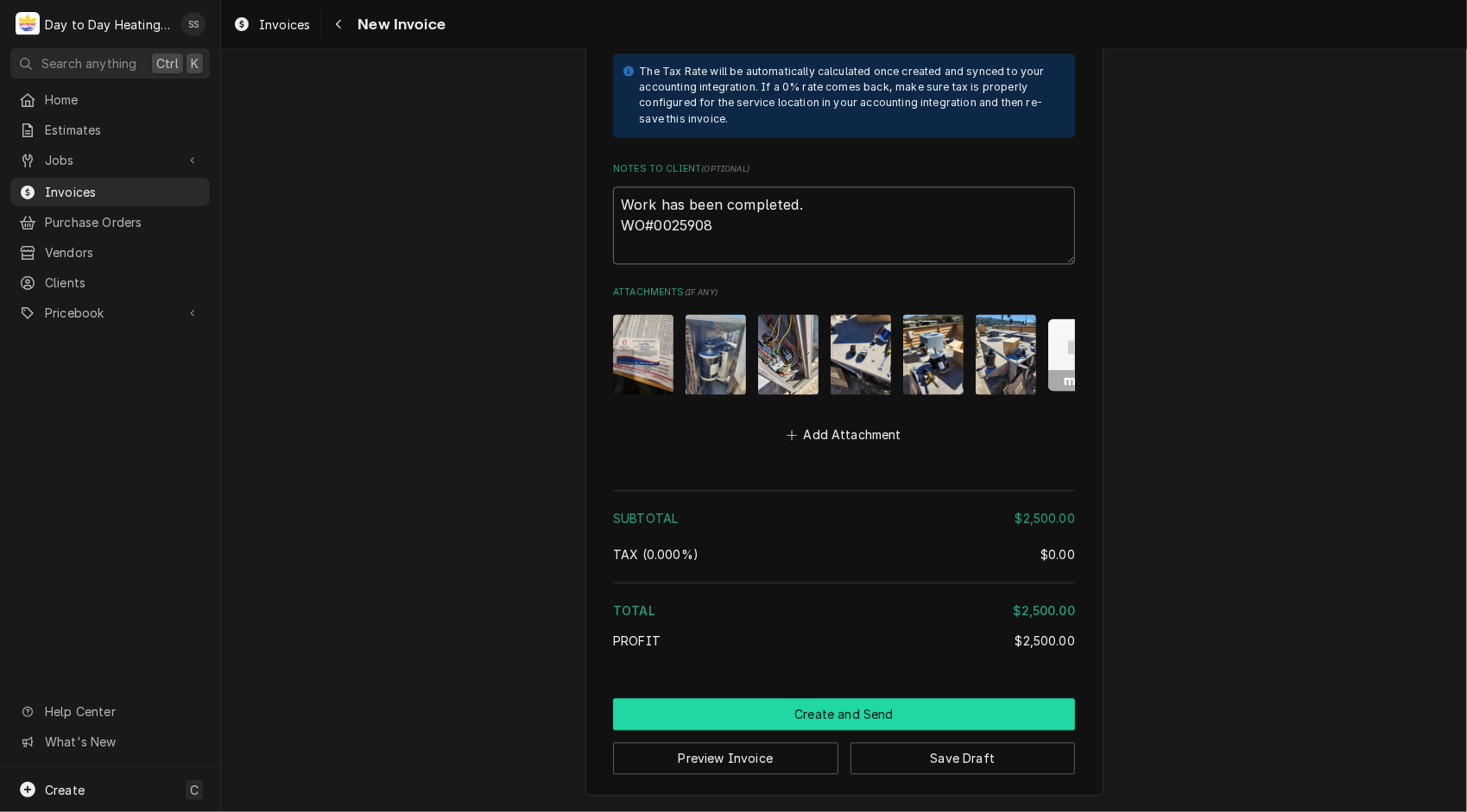
type textarea "x"
type textarea "Work has been completed. WO#00259081"
click at [863, 714] on button "Create and Send" at bounding box center [844, 715] width 462 height 32
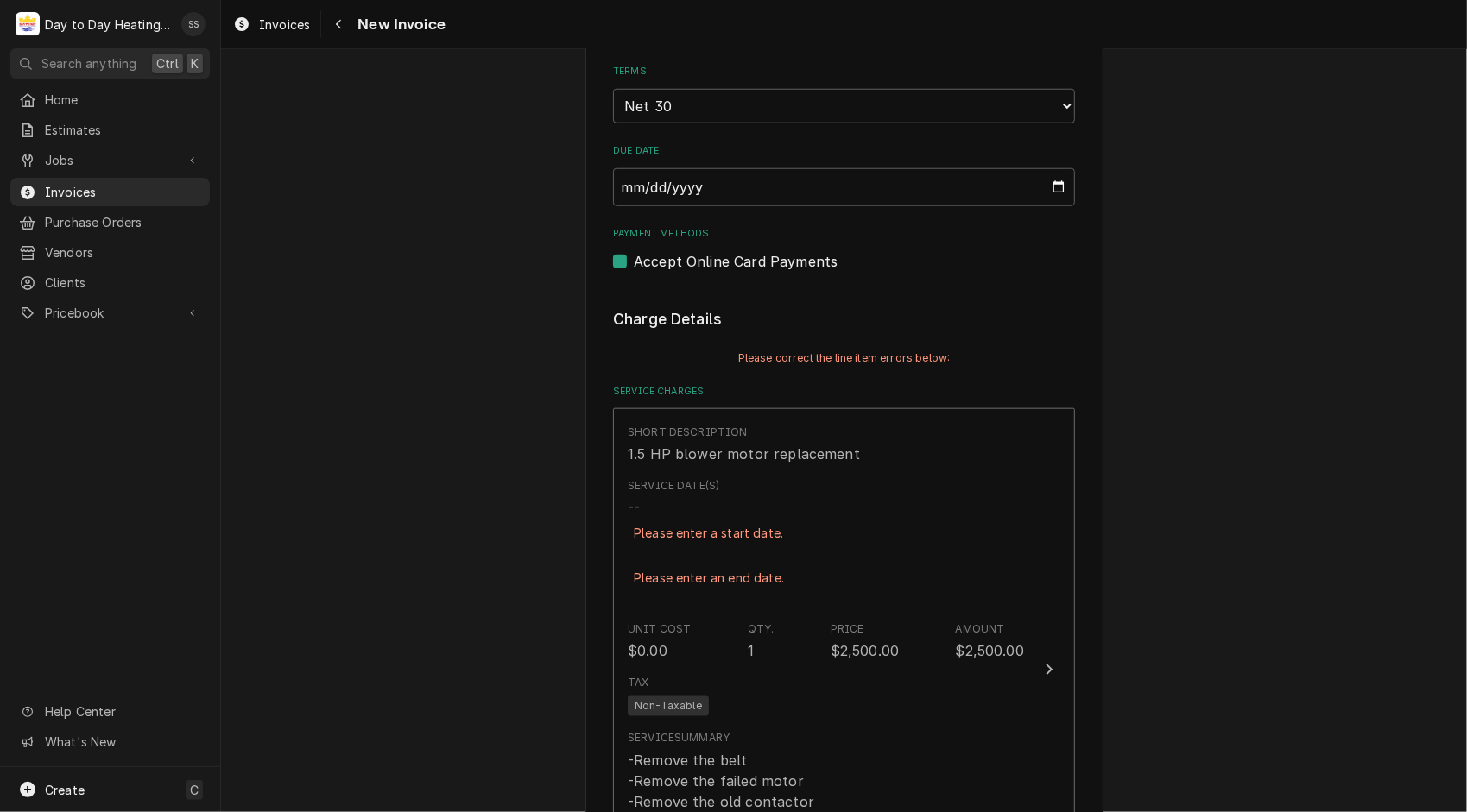
scroll to position [1115, 0]
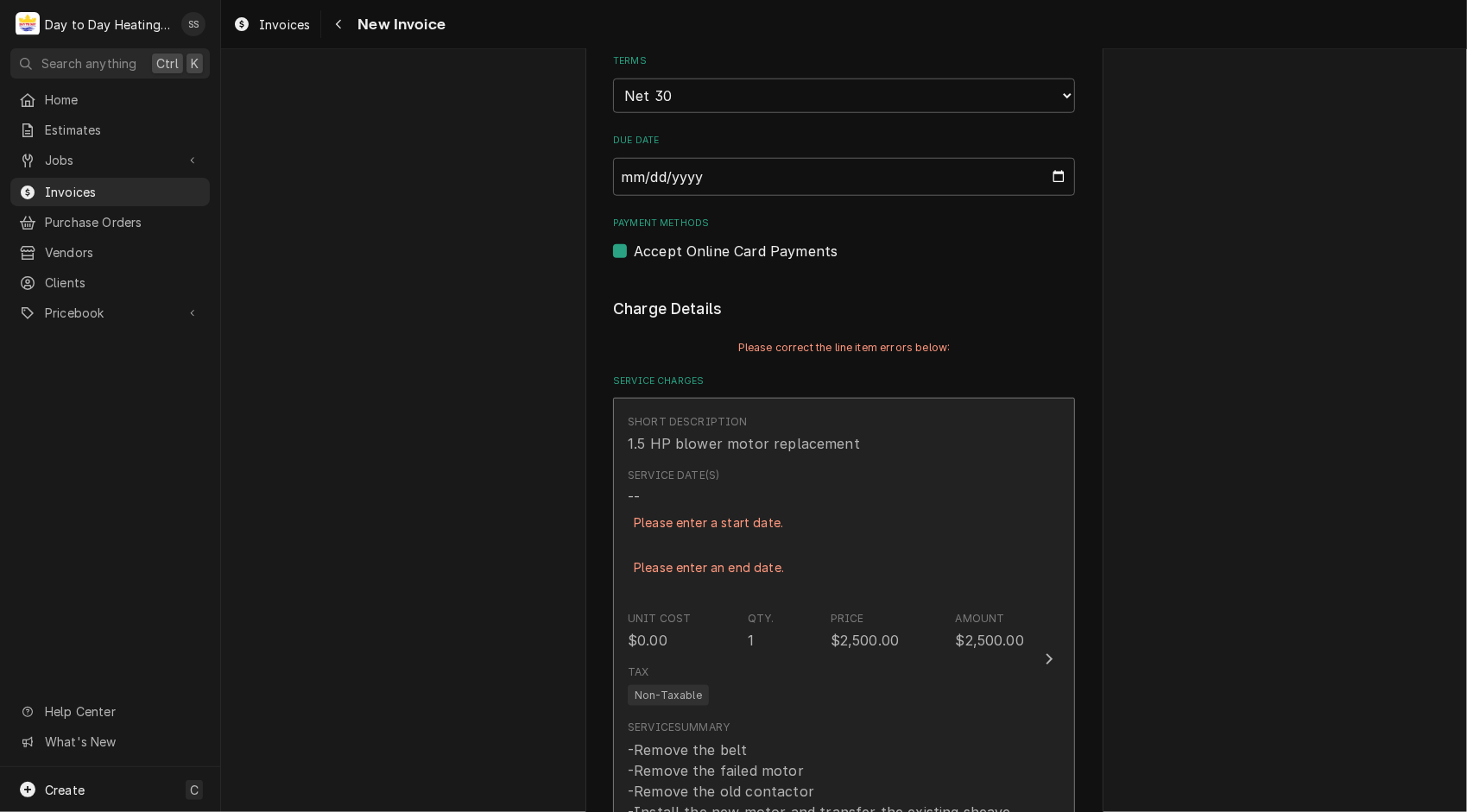
click at [657, 540] on div "Service Date(s) -- Please enter a start date. Please enter an end date." at bounding box center [709, 532] width 162 height 129
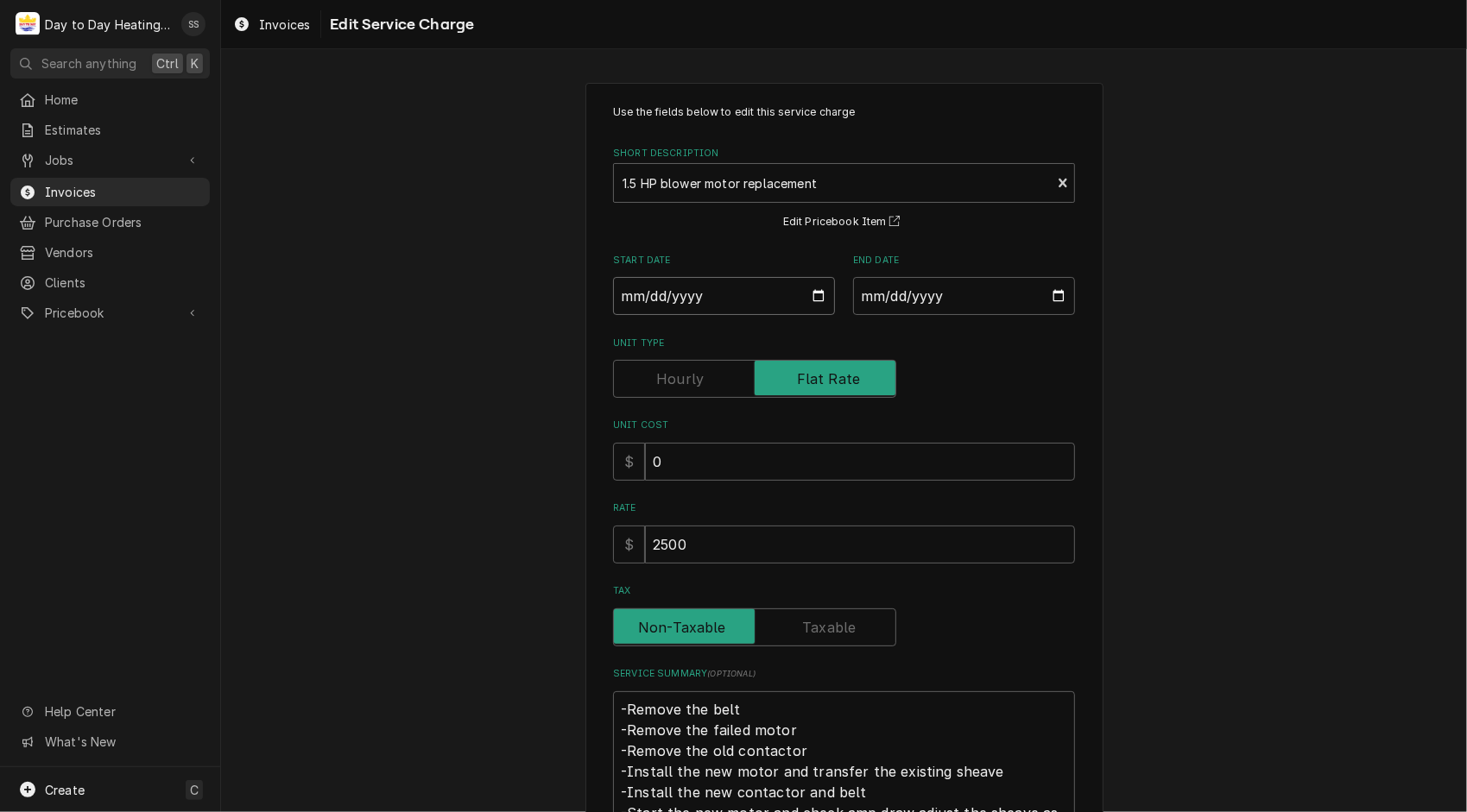
click at [808, 306] on input "Start Date" at bounding box center [723, 296] width 222 height 38
click at [813, 294] on input "Start Date" at bounding box center [723, 296] width 222 height 38
type textarea "x"
type input "2025-10-15"
click at [1059, 295] on input "End Date" at bounding box center [963, 296] width 222 height 38
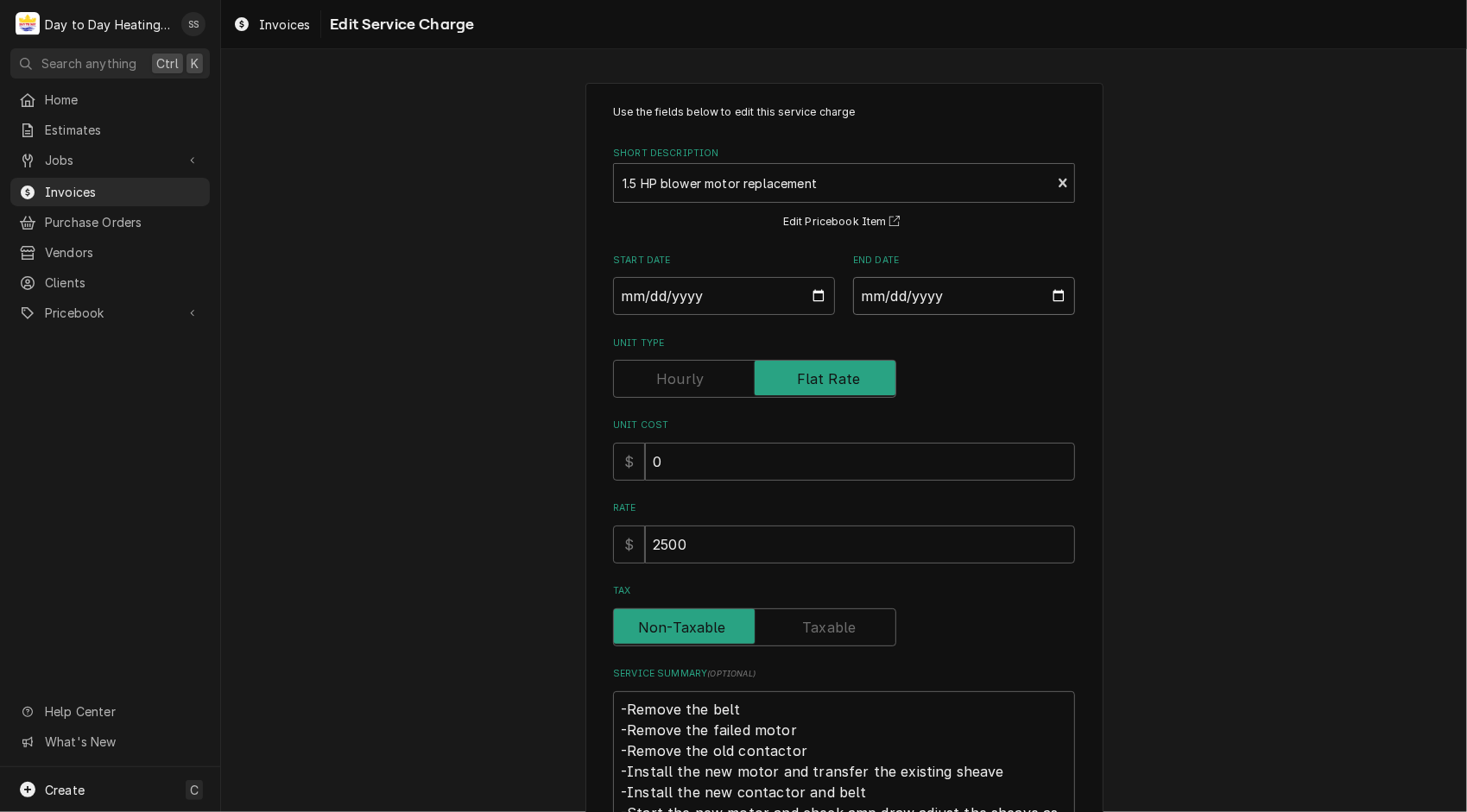
type textarea "x"
type input "2025-10-15"
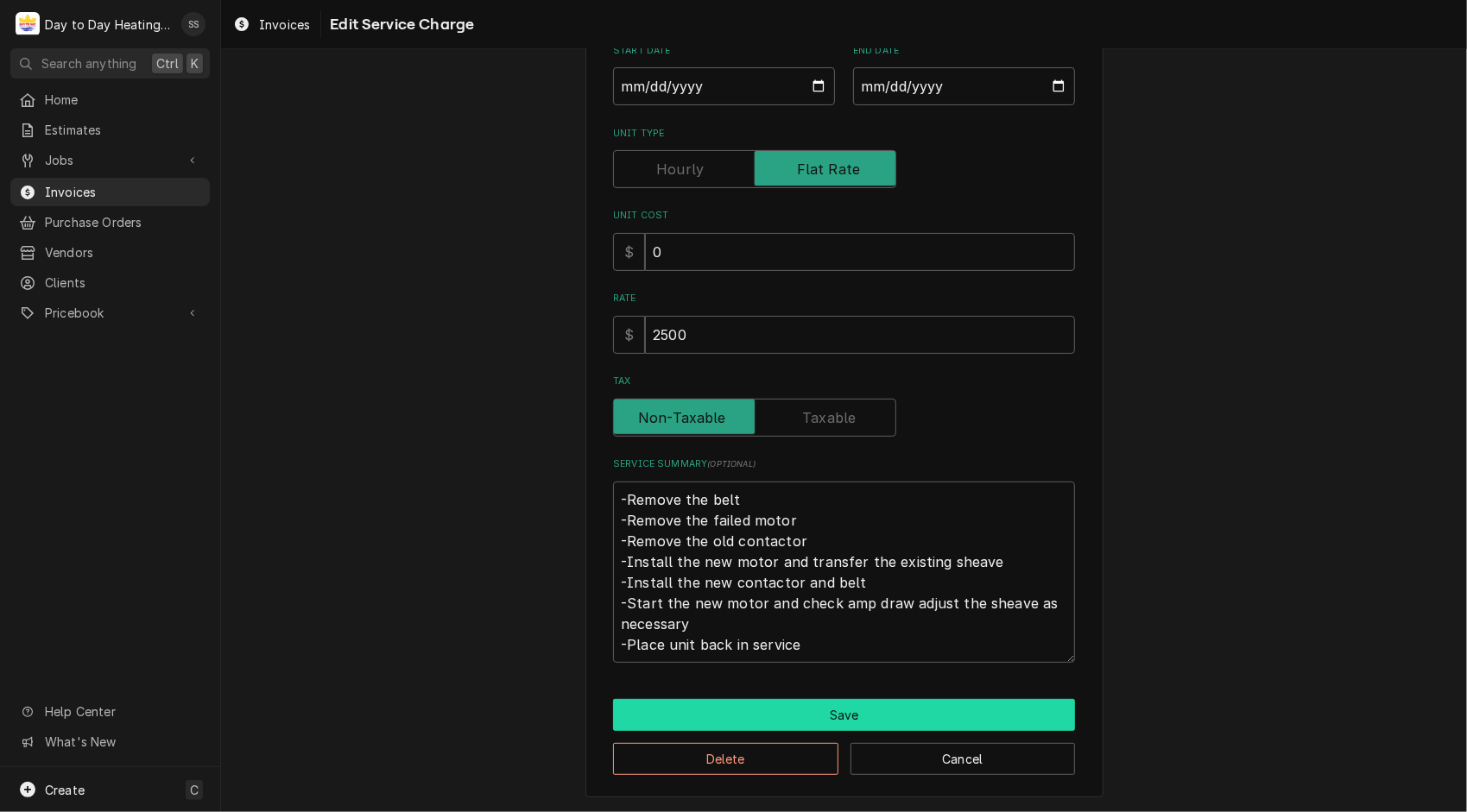
click at [832, 719] on button "Save" at bounding box center [844, 715] width 462 height 32
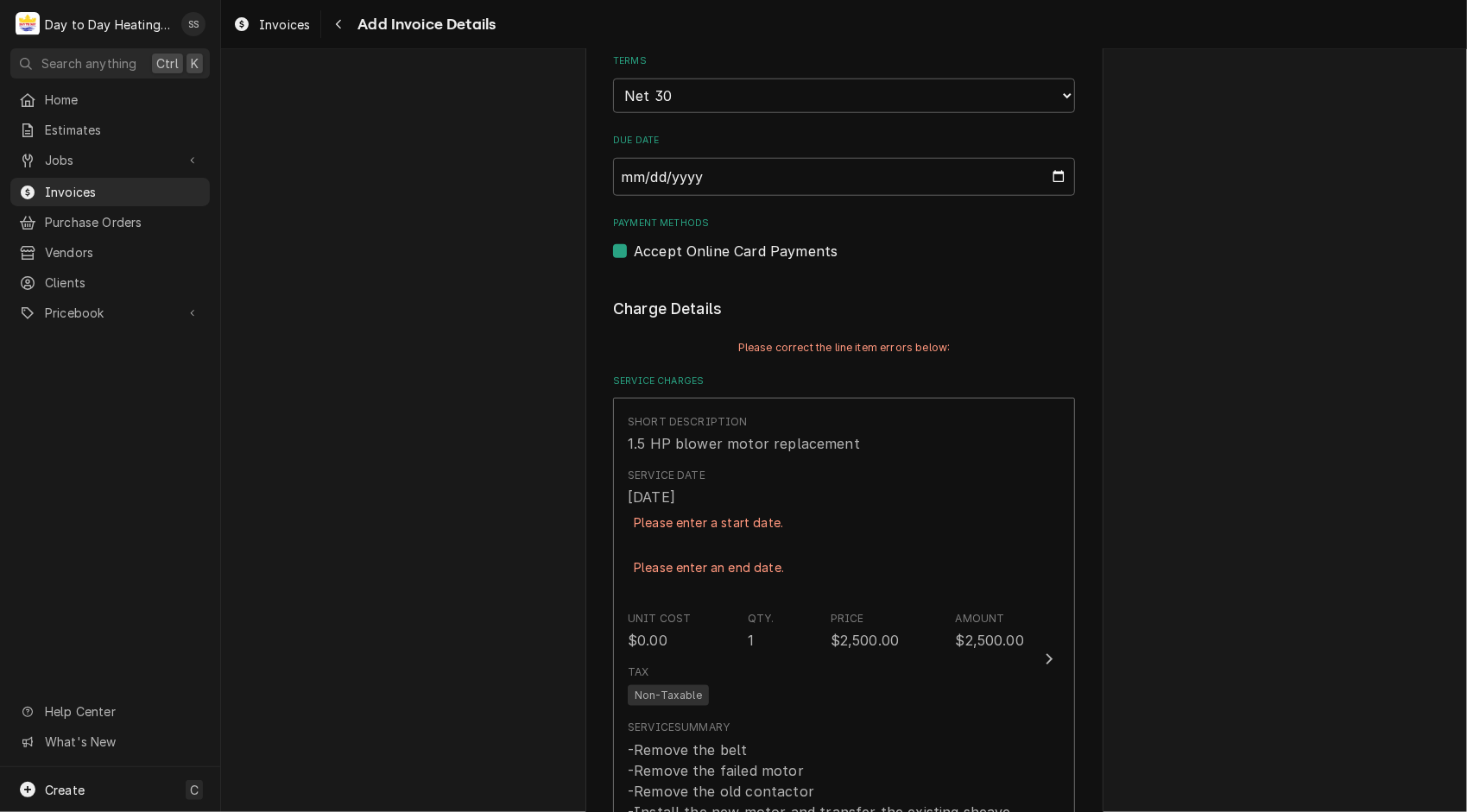
scroll to position [1094, 0]
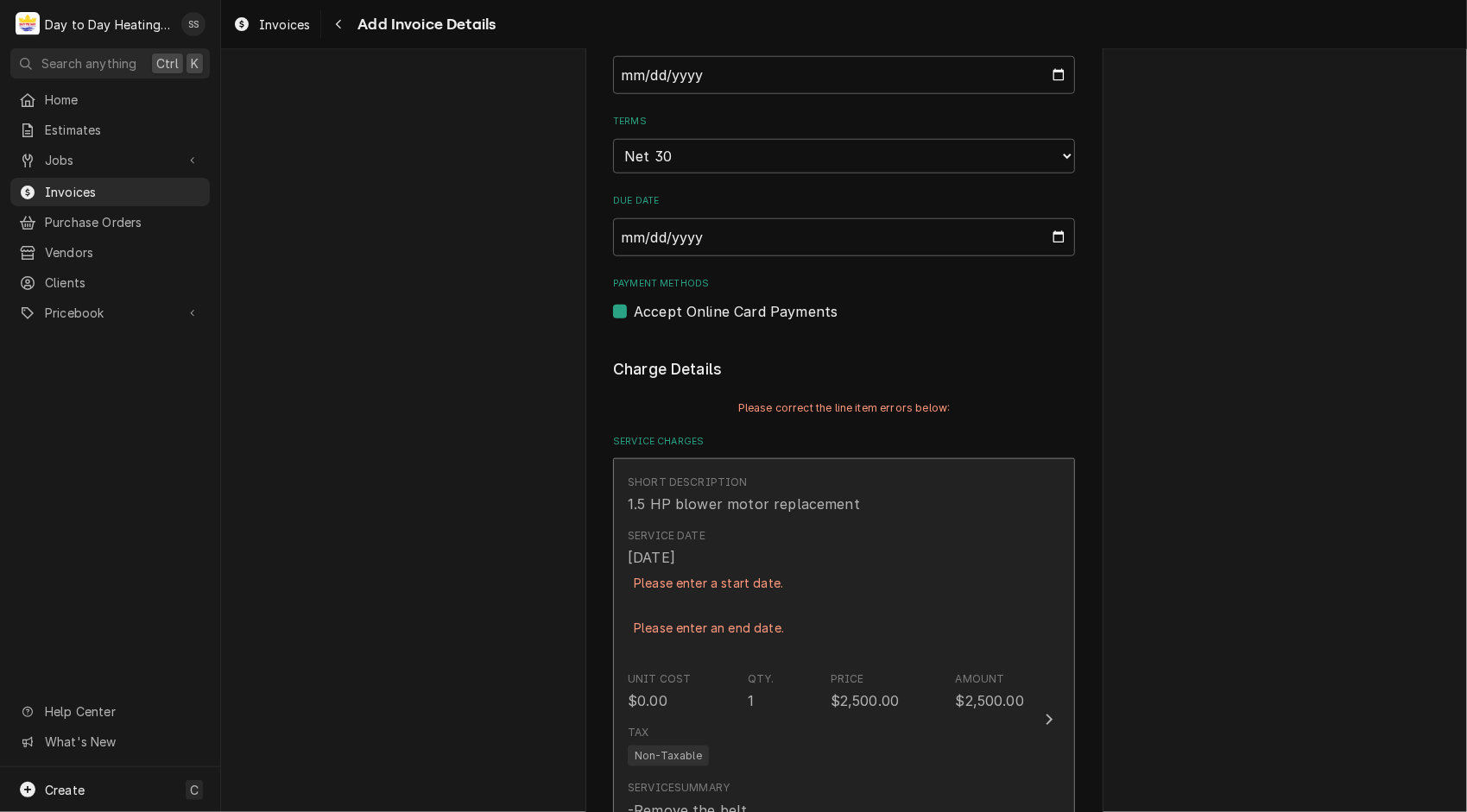
click at [906, 631] on div "Service Date Oct 15, 2025 Please enter a start date. Please enter an end date." at bounding box center [826, 593] width 396 height 144
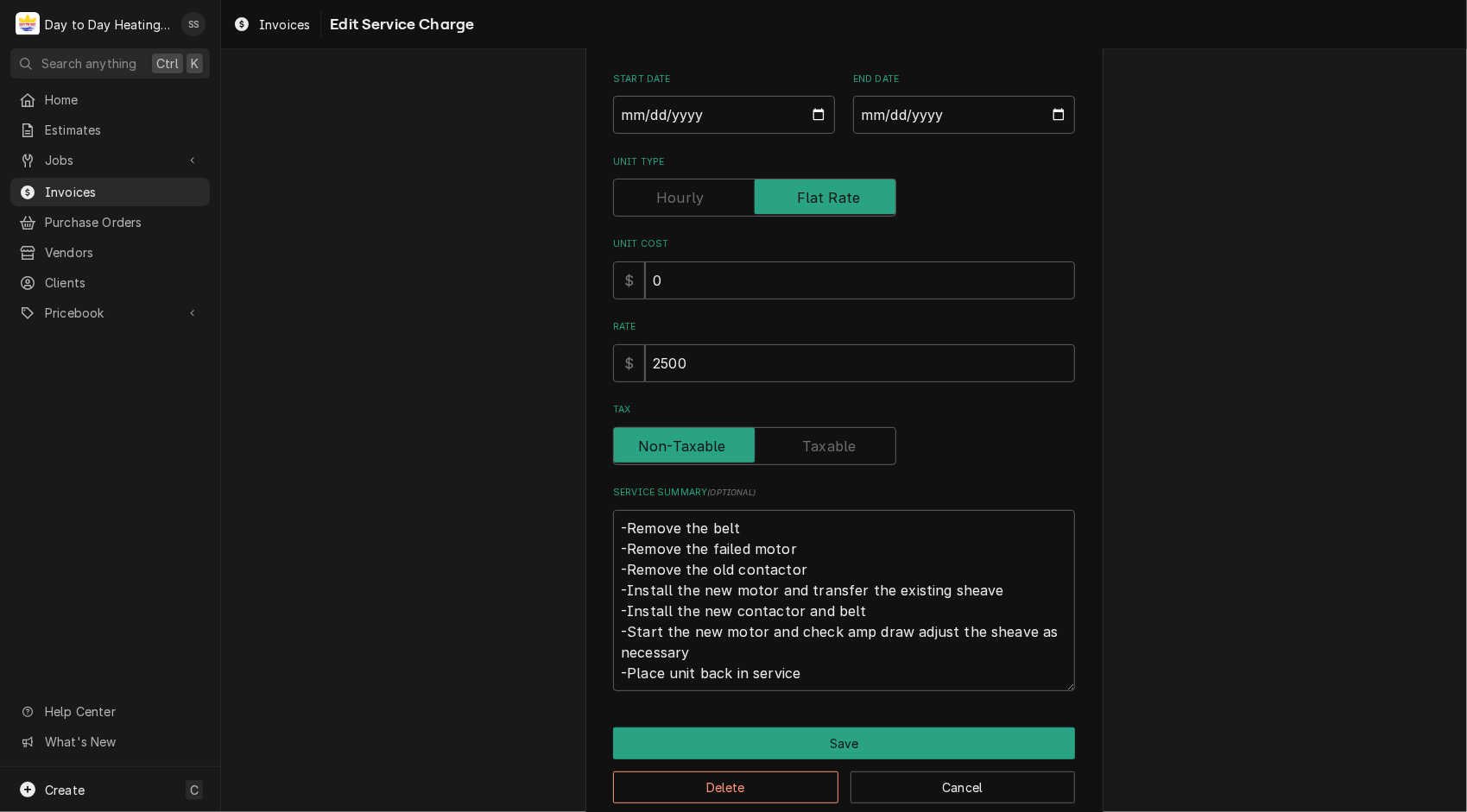
scroll to position [210, 0]
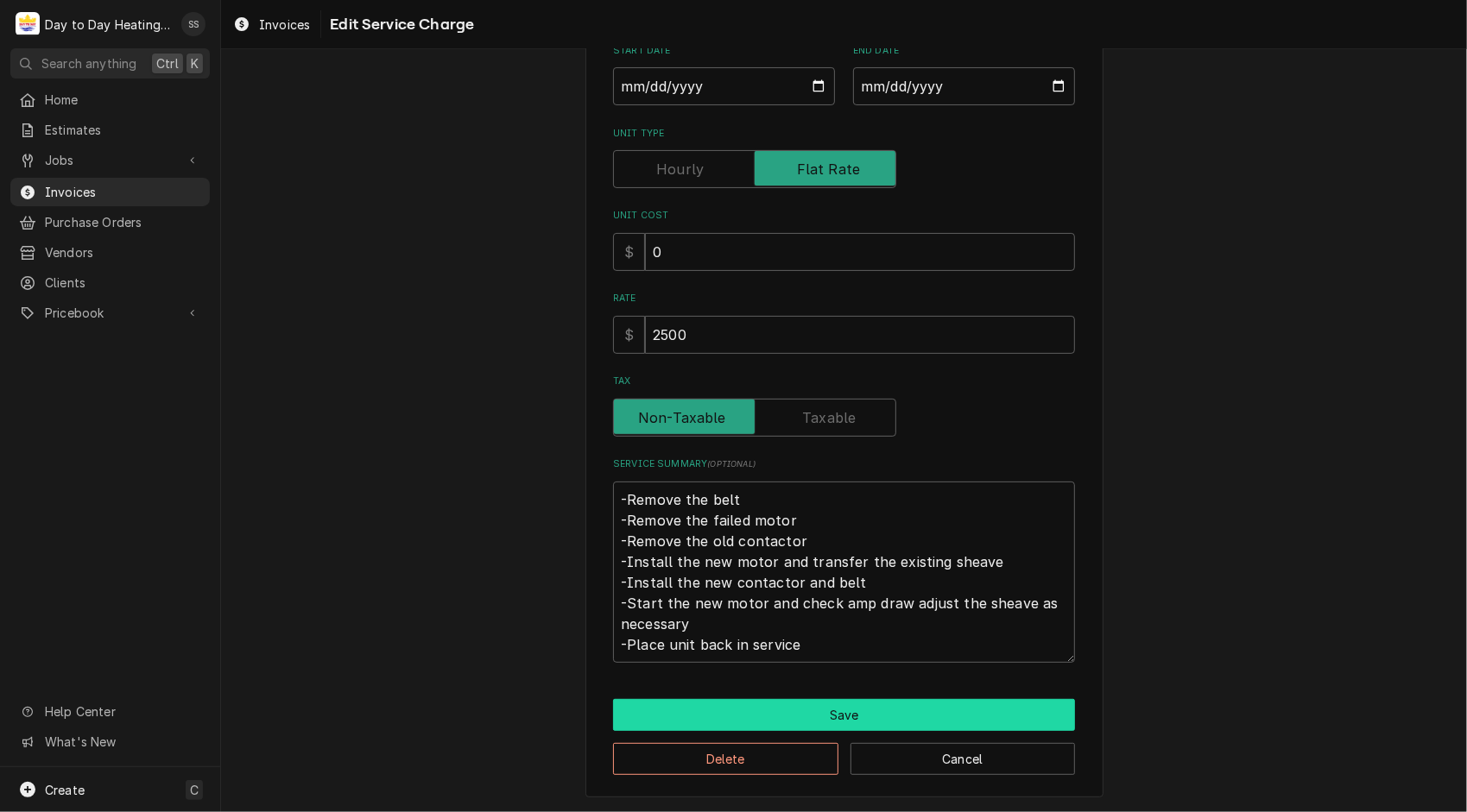
click at [846, 706] on button "Save" at bounding box center [844, 715] width 462 height 32
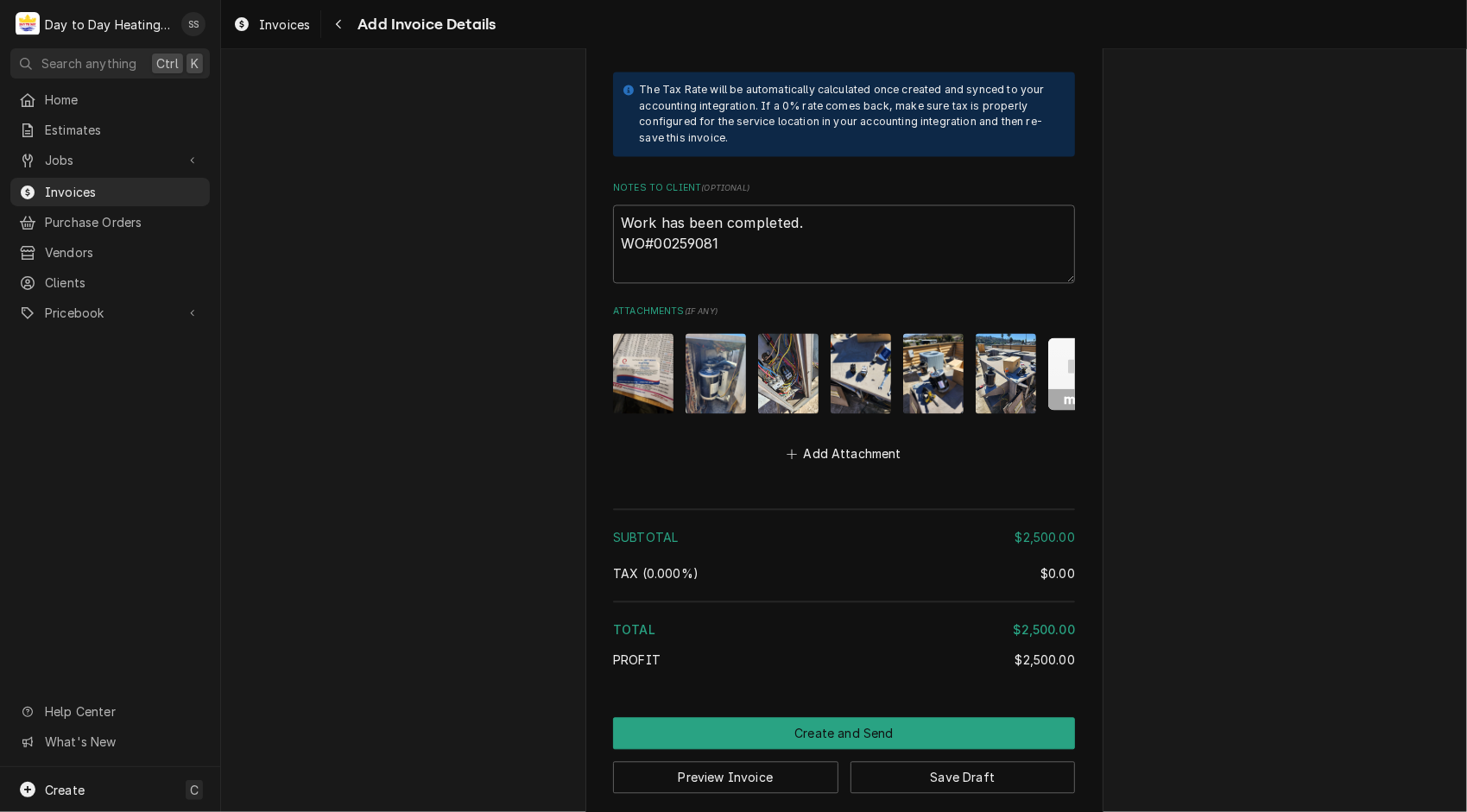
scroll to position [2352, 0]
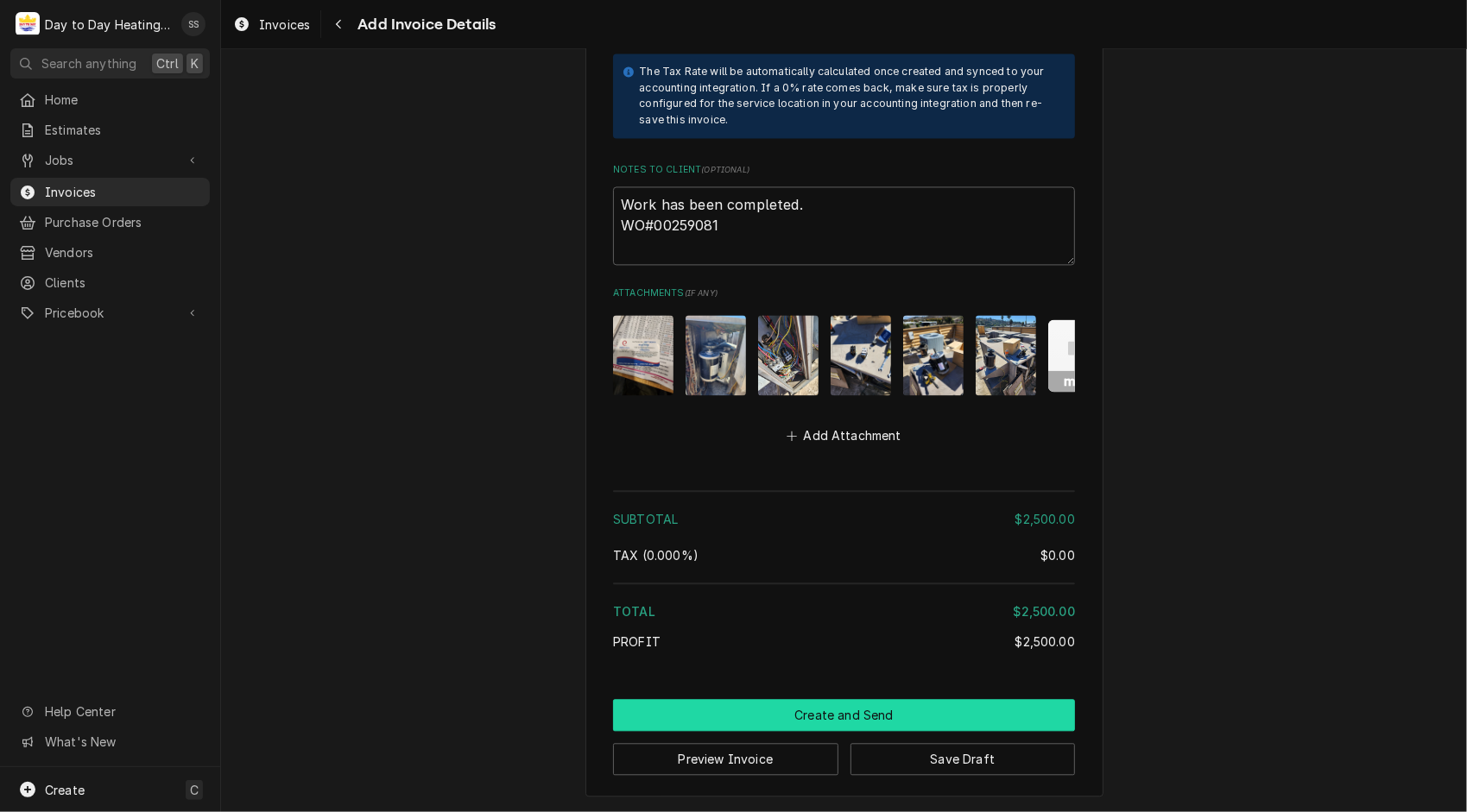
click at [861, 710] on button "Create and Send" at bounding box center [844, 715] width 462 height 32
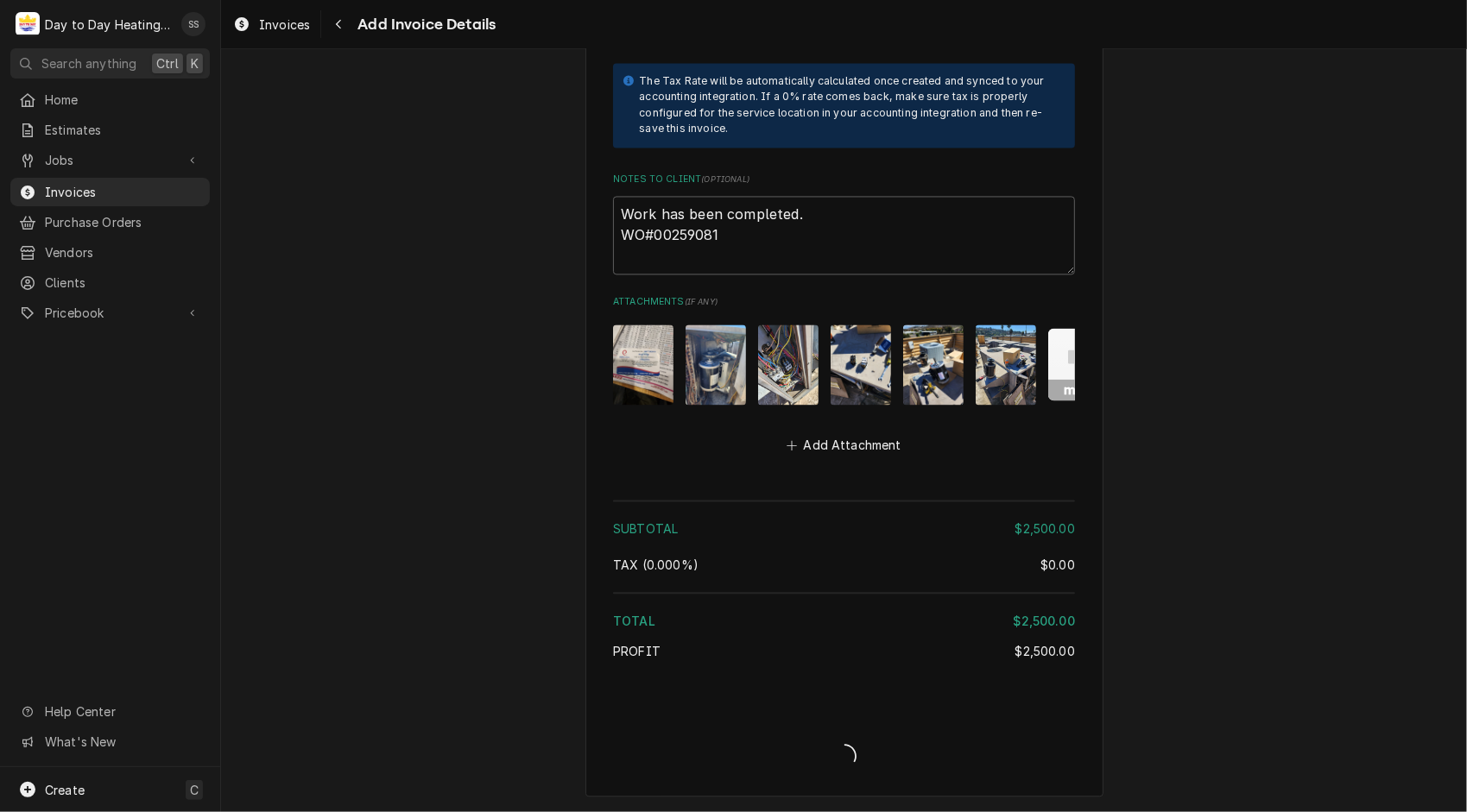
type textarea "x"
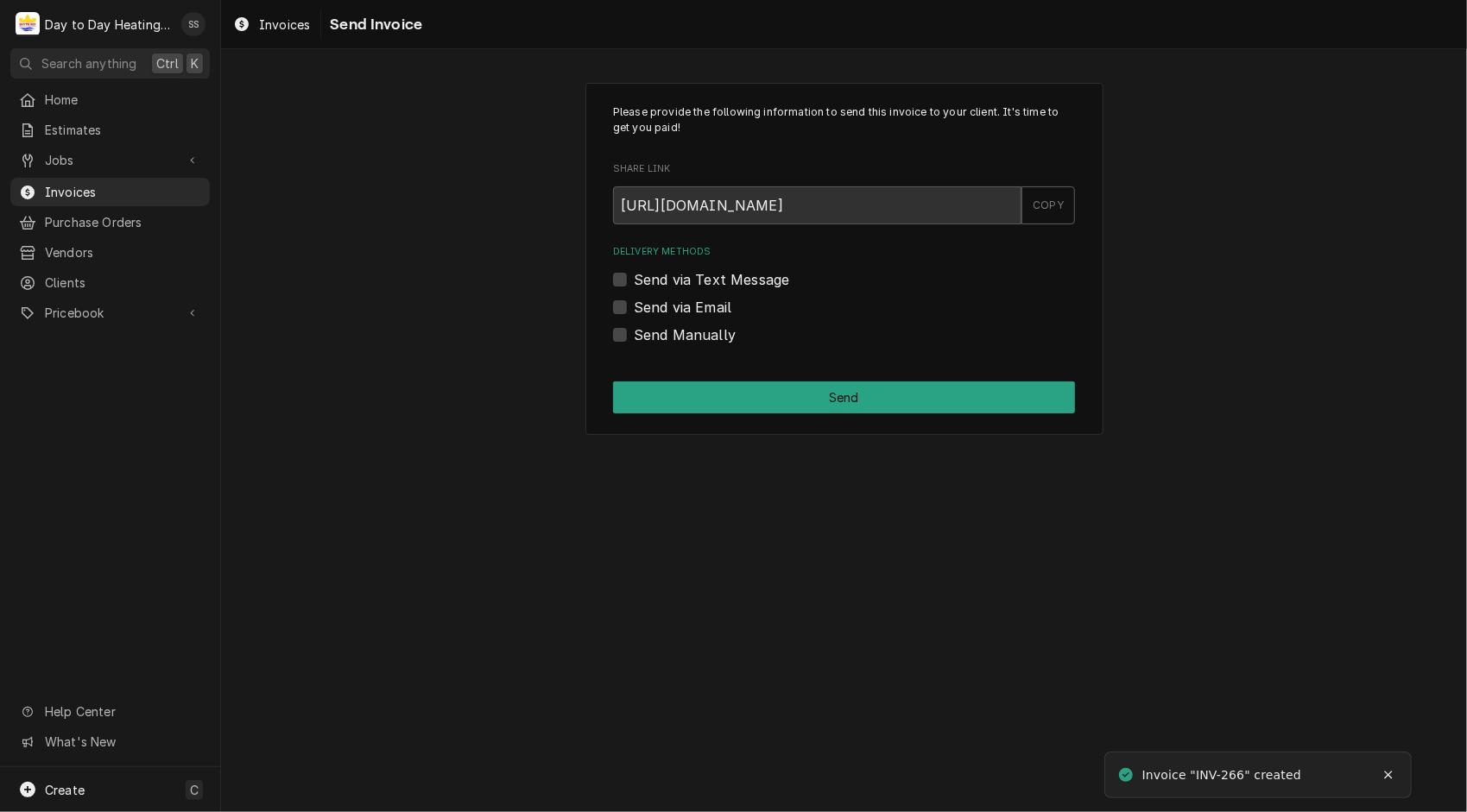
click at [634, 310] on label "Send via Email" at bounding box center [682, 307] width 97 height 21
click at [634, 310] on input "Send via Email" at bounding box center [865, 316] width 462 height 38
checkbox input "true"
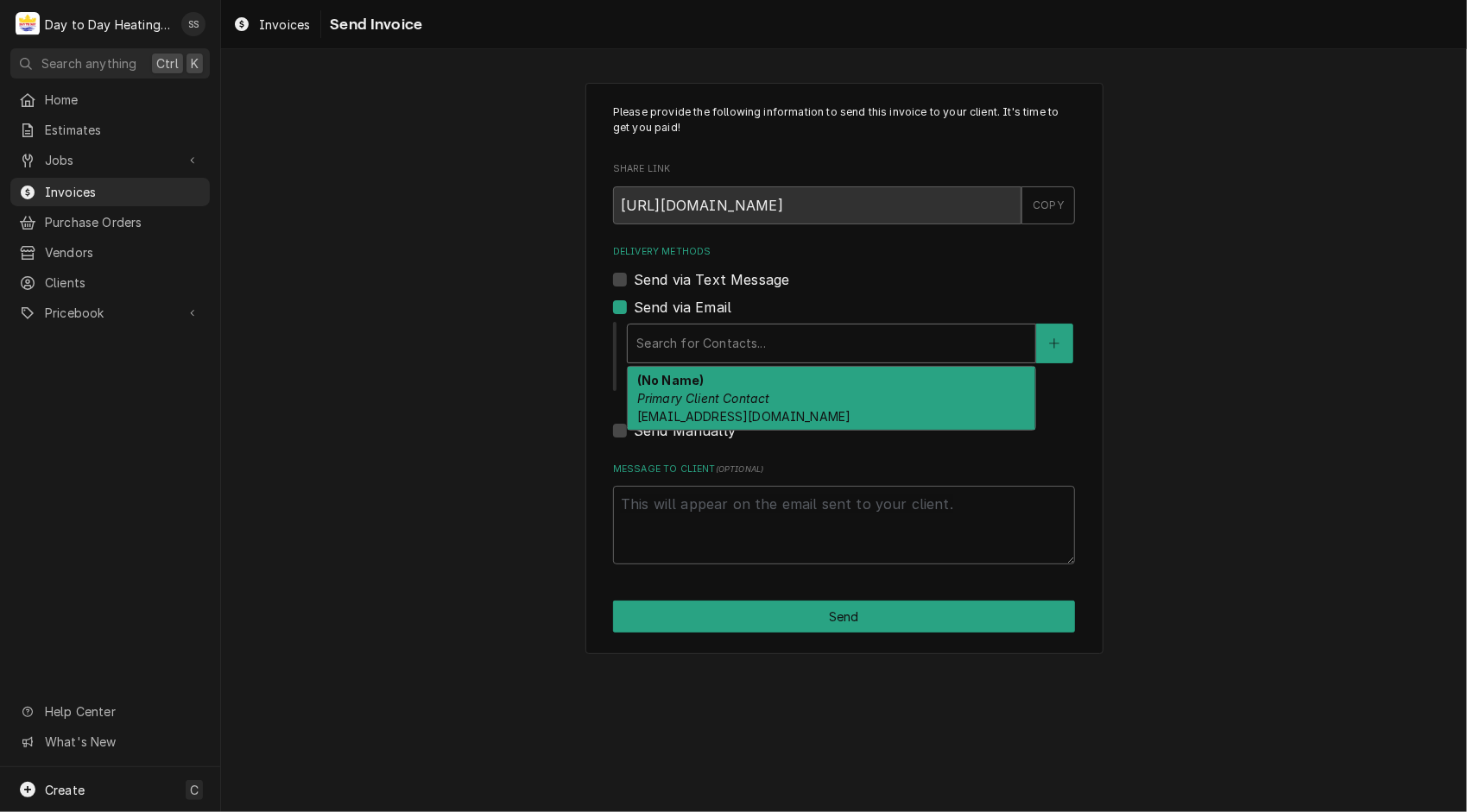
click at [787, 332] on div "Delivery Methods" at bounding box center [831, 343] width 391 height 31
click at [791, 406] on div "(No Name) Primary Client Contact airconnect_service@airconnectusa.com" at bounding box center [831, 398] width 408 height 63
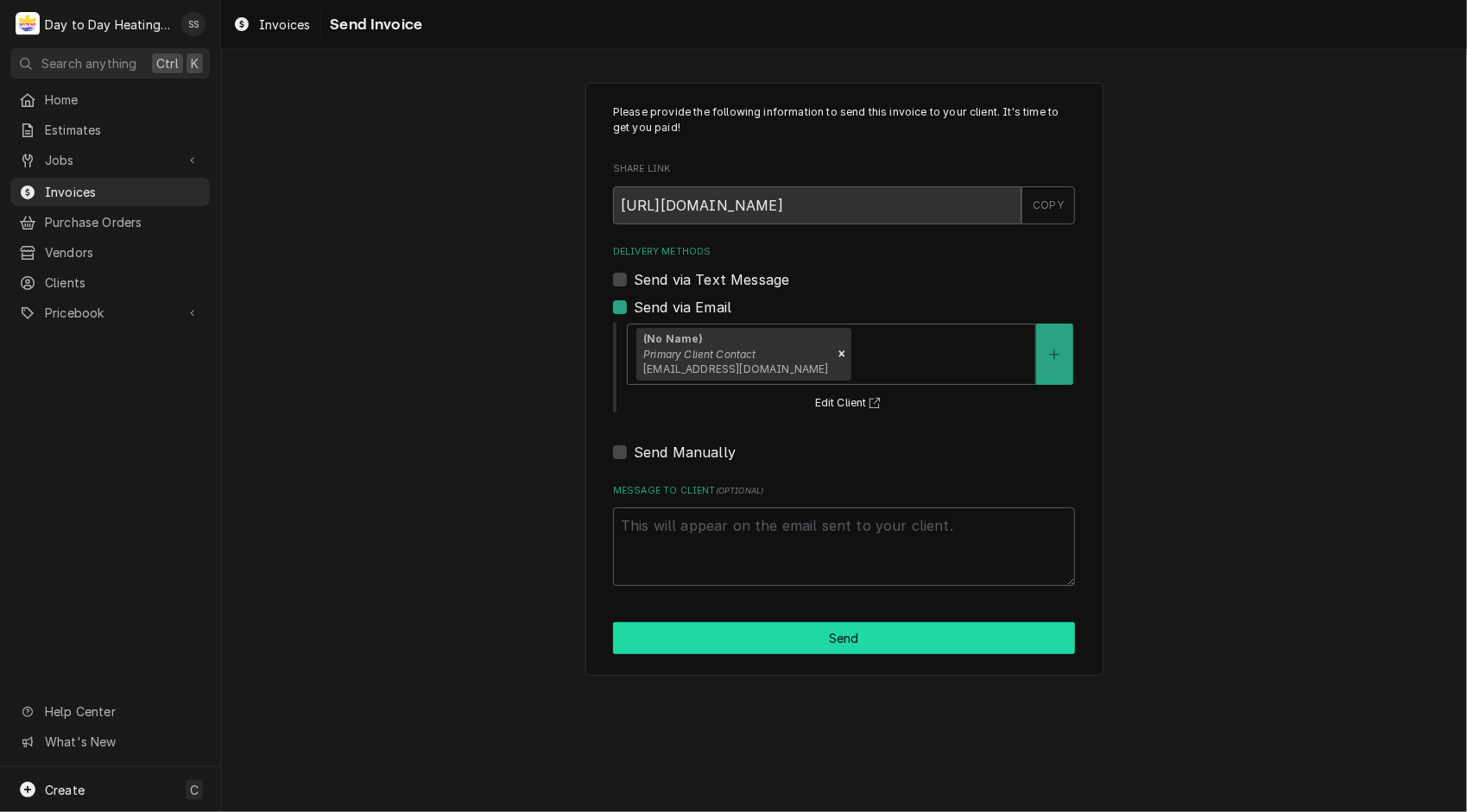
click at [853, 630] on button "Send" at bounding box center [844, 638] width 462 height 32
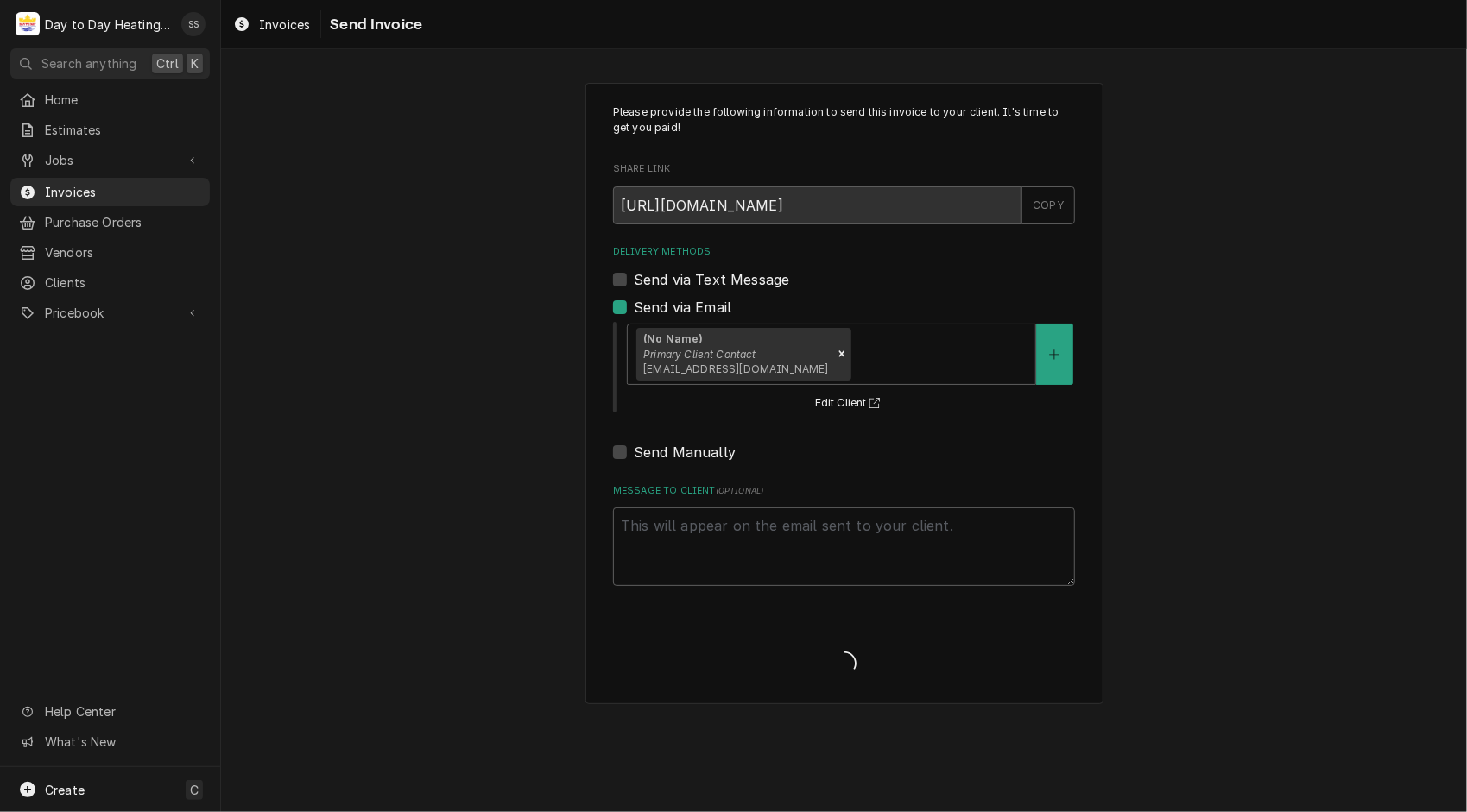
type textarea "x"
